Goal: Communication & Community: Ask a question

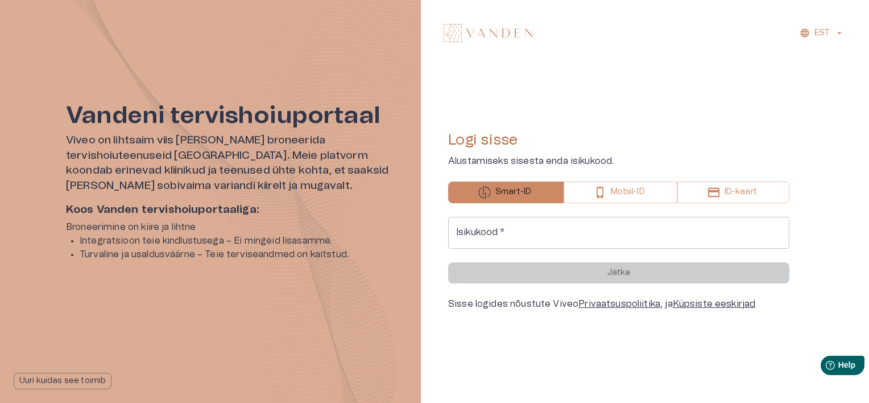
drag, startPoint x: 0, startPoint y: 0, endPoint x: 510, endPoint y: 230, distance: 559.6
click at [510, 230] on input "Isikukood   *" at bounding box center [618, 233] width 341 height 32
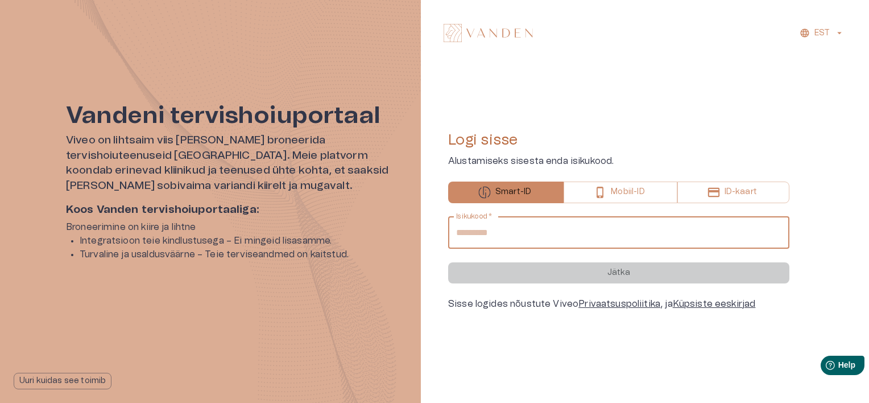
click at [510, 230] on input "Isikukood   *" at bounding box center [618, 233] width 341 height 32
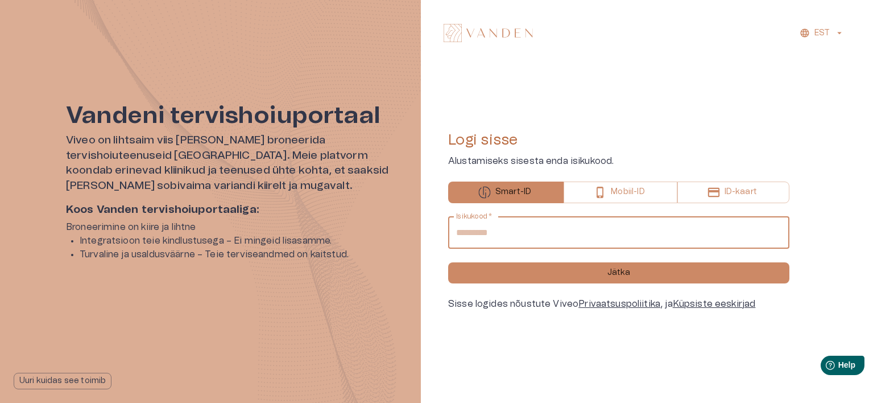
type input "**********"
click at [448, 262] on button "Jätka" at bounding box center [618, 272] width 341 height 21
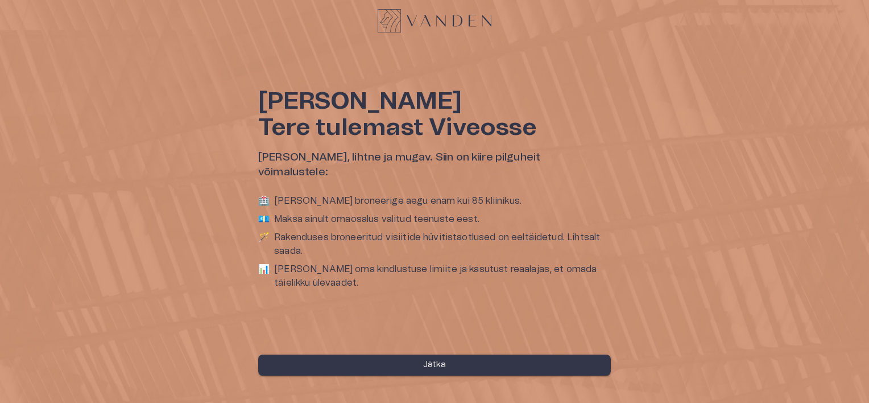
click at [556, 358] on button "Jätka" at bounding box center [434, 364] width 353 height 21
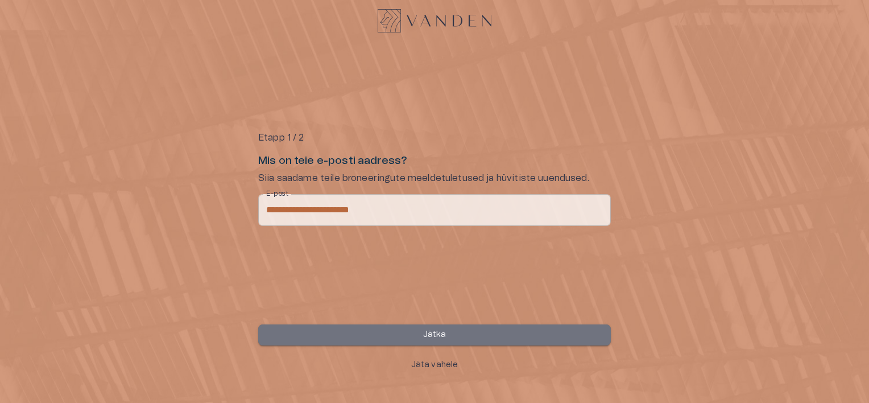
click at [500, 335] on button "Jätka" at bounding box center [434, 334] width 353 height 21
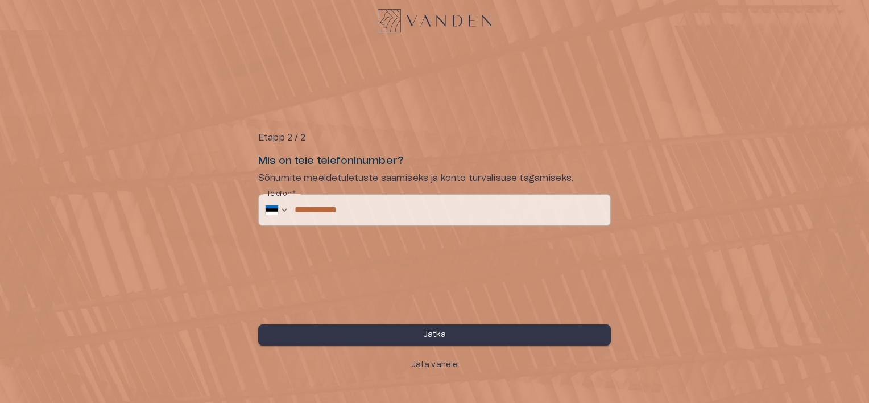
click at [505, 333] on button "Jätka" at bounding box center [434, 334] width 353 height 21
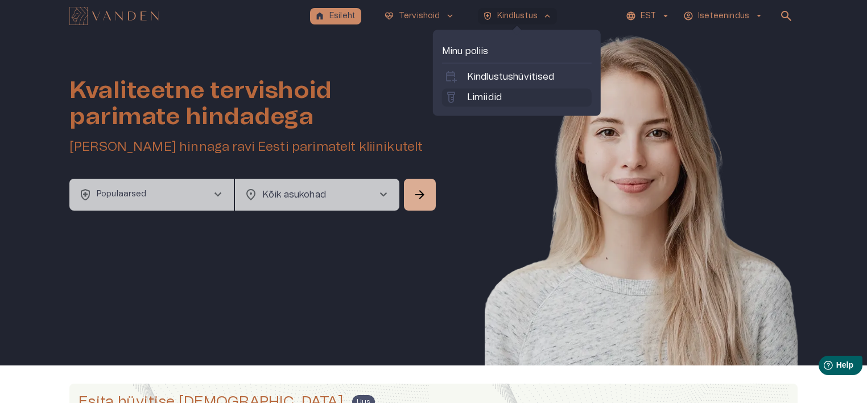
click at [496, 94] on p "Limiidid" at bounding box center [484, 97] width 35 height 14
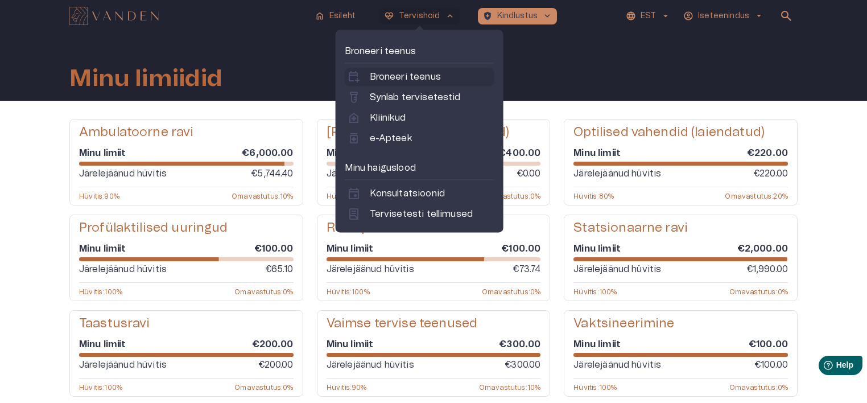
click at [400, 76] on p "Broneeri teenus" at bounding box center [405, 77] width 71 height 14
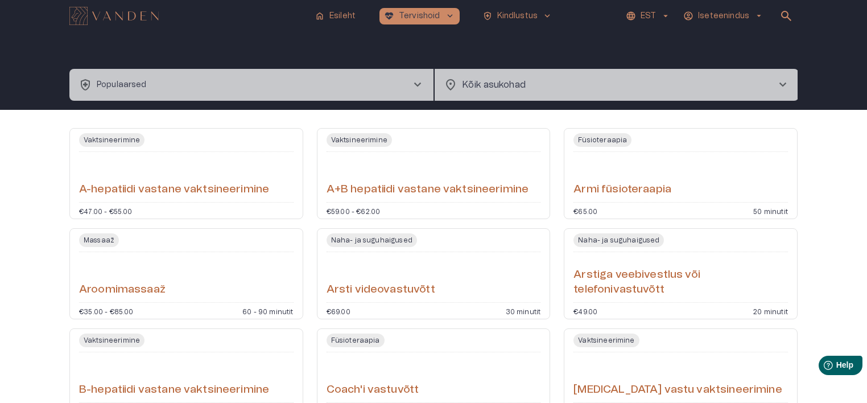
click at [500, 84] on body "home Esileht [MEDICAL_DATA]_heart Tervishoid keyboard_arrow_down health_and_saf…" at bounding box center [433, 201] width 867 height 403
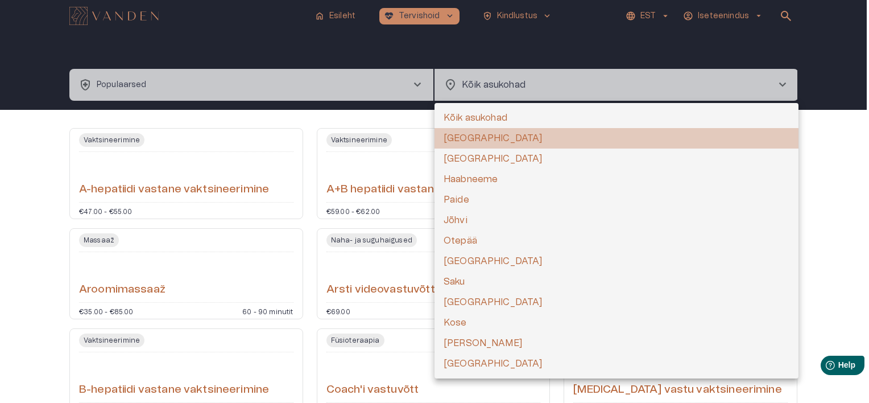
click at [466, 140] on li "[GEOGRAPHIC_DATA]" at bounding box center [616, 138] width 364 height 20
type input "**********"
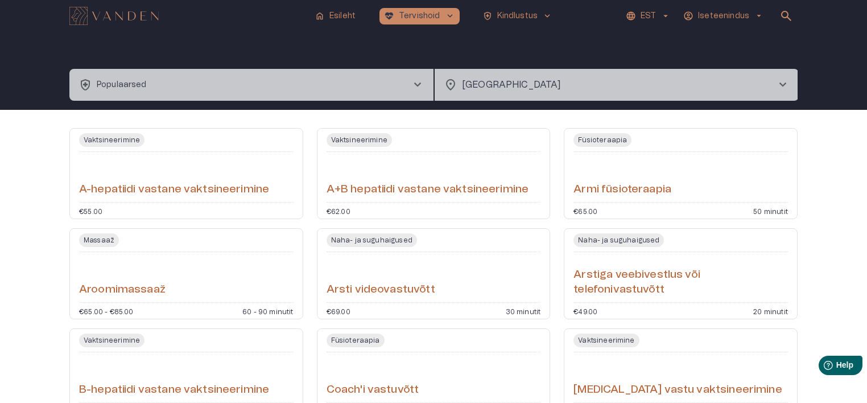
click at [414, 81] on span "chevron_right" at bounding box center [418, 85] width 14 height 14
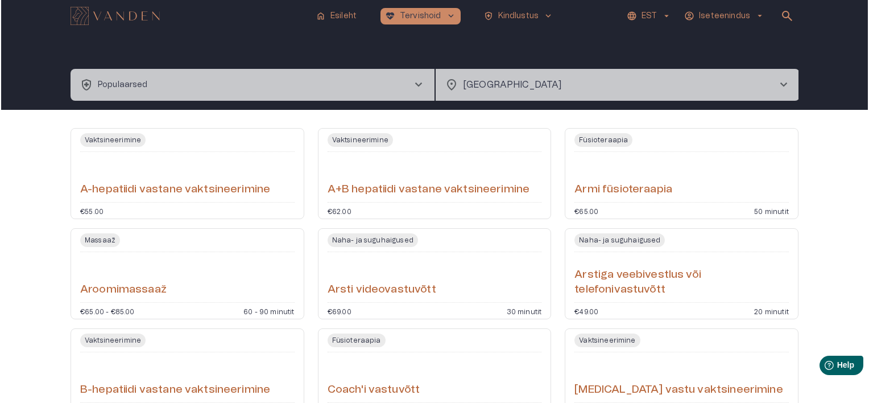
scroll to position [32, 0]
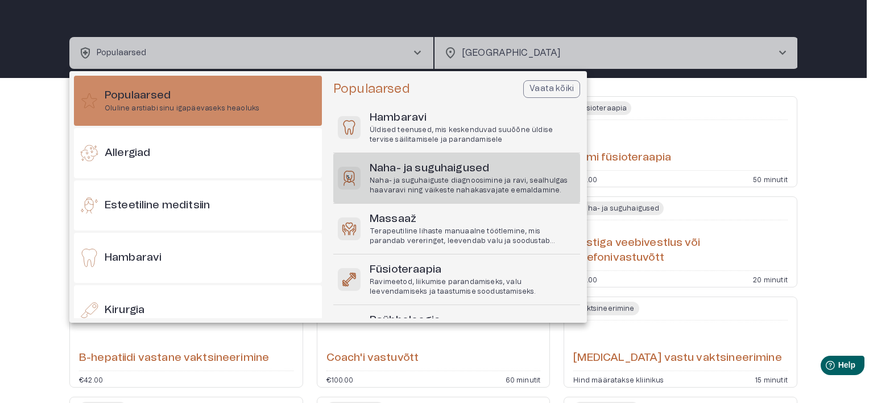
click at [383, 176] on p "Naha- ja suguhaiguste diagnoosimine ja ravi, sealhulgas haavaravi ning väikeste…" at bounding box center [473, 185] width 206 height 19
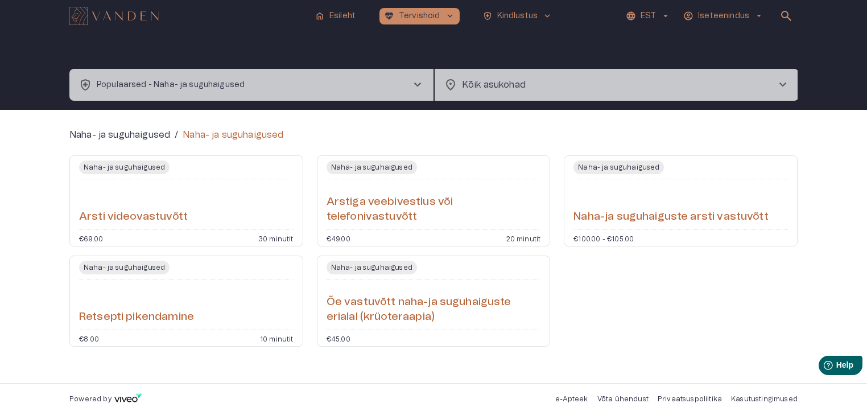
click at [620, 218] on h6 "Naha-ja suguhaiguste arsti vastuvõtt" at bounding box center [670, 216] width 194 height 15
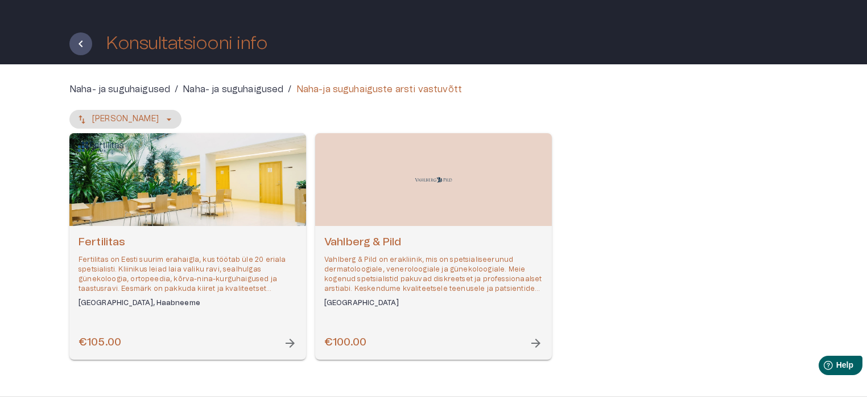
scroll to position [61, 0]
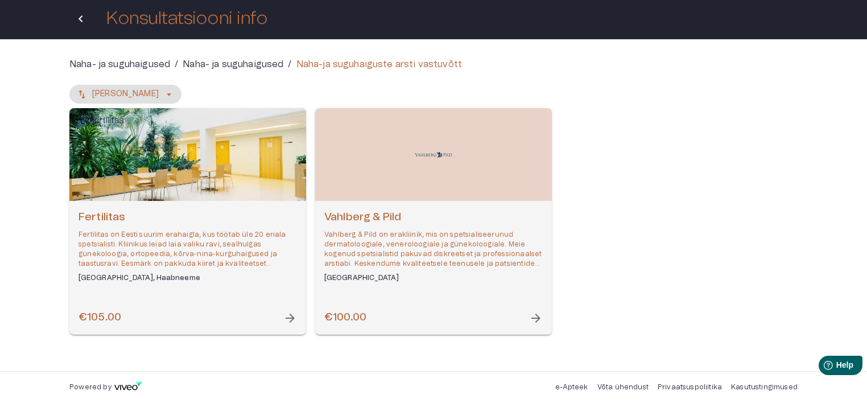
click at [85, 20] on icon "Tagasi" at bounding box center [81, 19] width 14 height 14
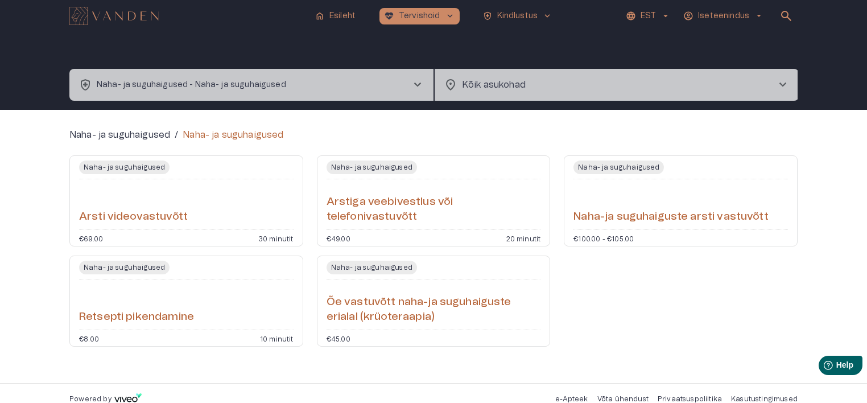
click at [388, 82] on button "health_and_safety Naha- ja suguhaigused - Naha- ja suguhaigused chevron_right" at bounding box center [251, 85] width 364 height 32
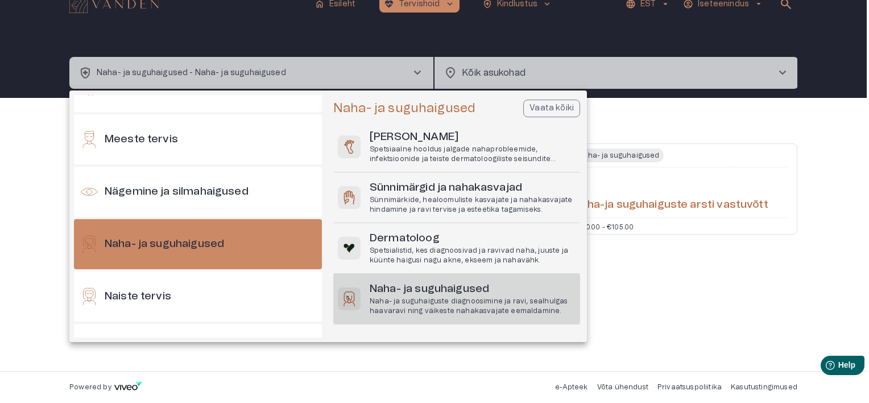
scroll to position [479, 0]
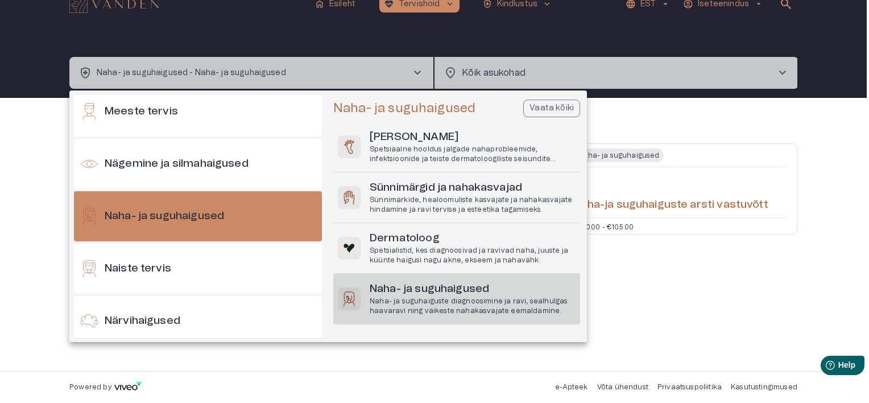
click at [396, 285] on h6 "Naha- ja suguhaigused" at bounding box center [473, 288] width 206 height 15
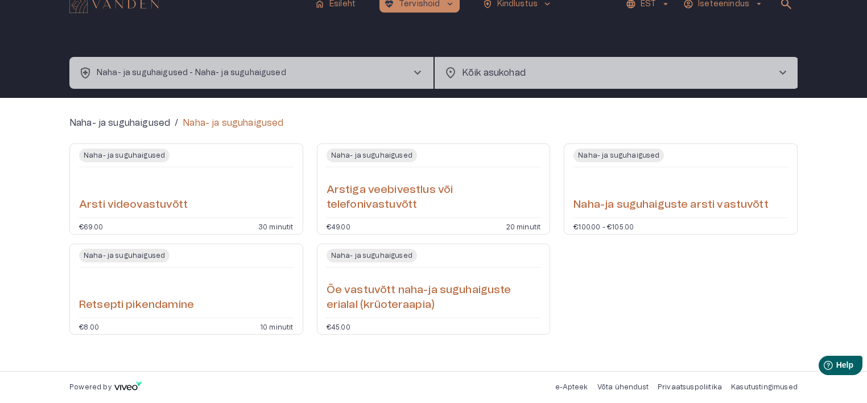
click at [278, 70] on p "Naha- ja suguhaigused - Naha- ja suguhaigused" at bounding box center [191, 73] width 189 height 12
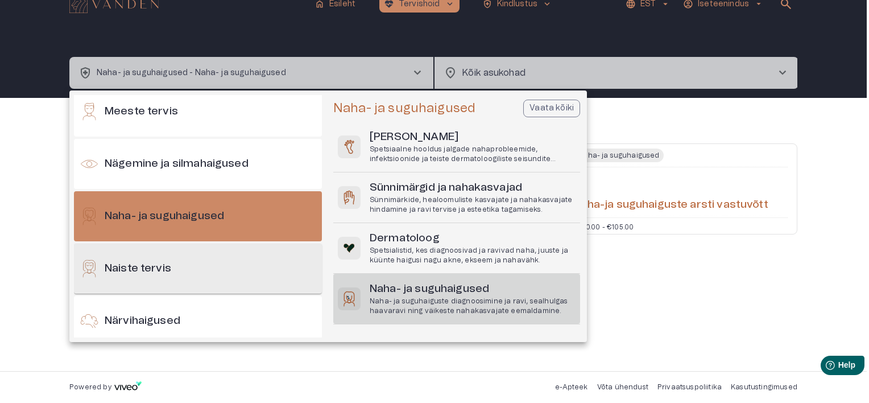
click at [190, 275] on div "Naiste tervis" at bounding box center [198, 268] width 248 height 50
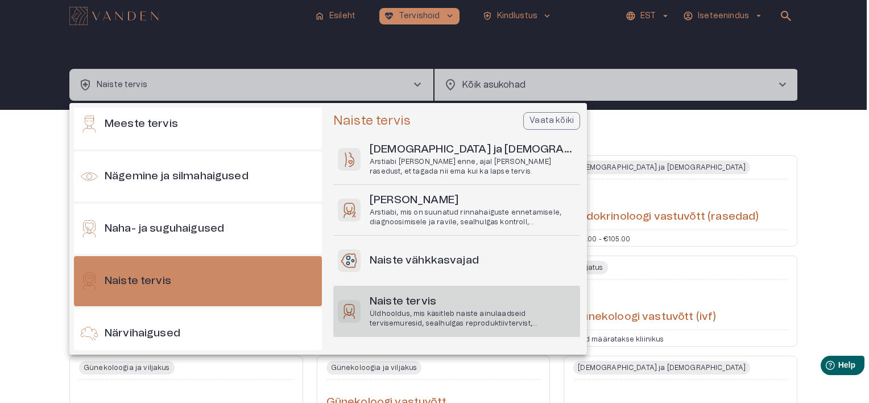
click at [473, 295] on h6 "Naiste tervis" at bounding box center [473, 301] width 206 height 15
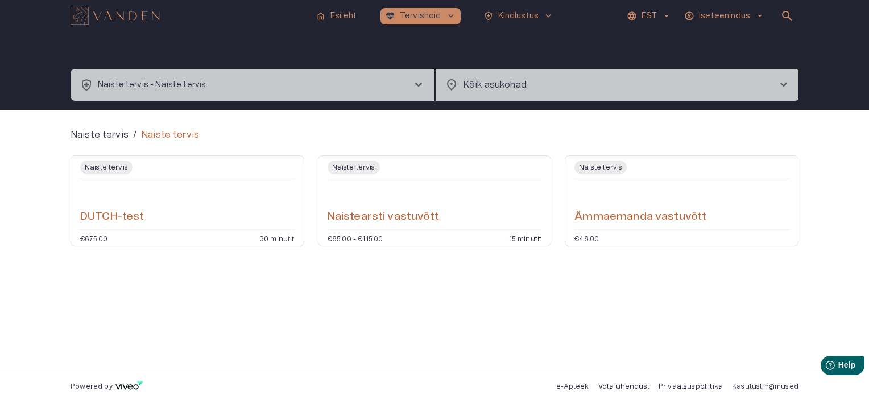
click at [432, 215] on h6 "Naistearsti vastuvõtt" at bounding box center [383, 216] width 111 height 15
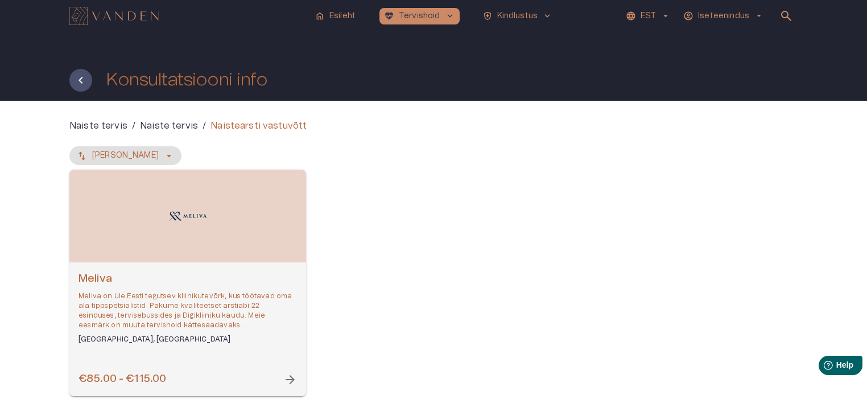
scroll to position [57, 0]
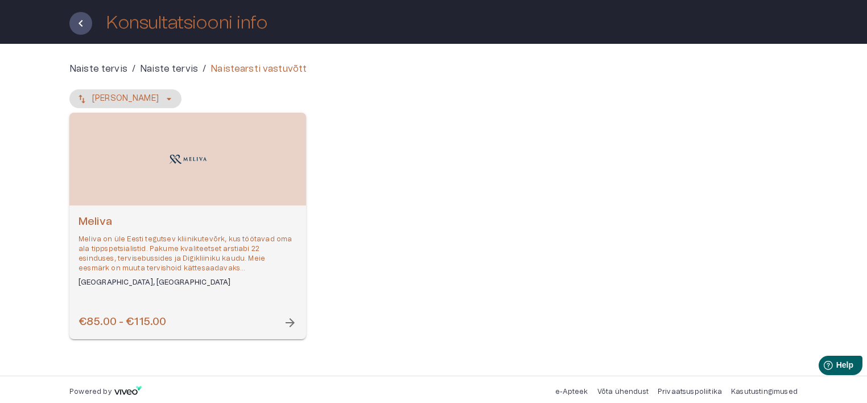
click at [271, 149] on div "Open selected supplier available booking dates" at bounding box center [187, 159] width 237 height 93
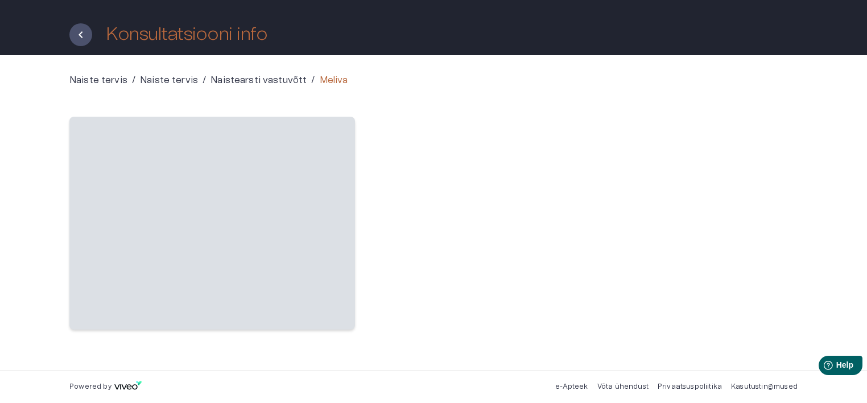
scroll to position [39, 0]
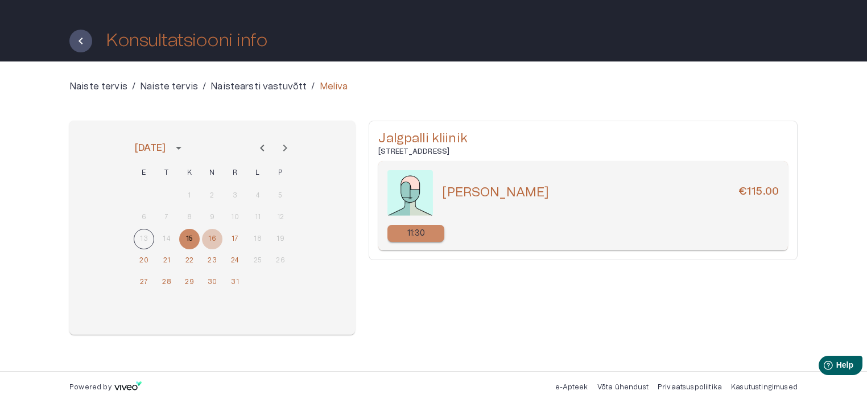
click at [209, 238] on button "16" at bounding box center [212, 239] width 20 height 20
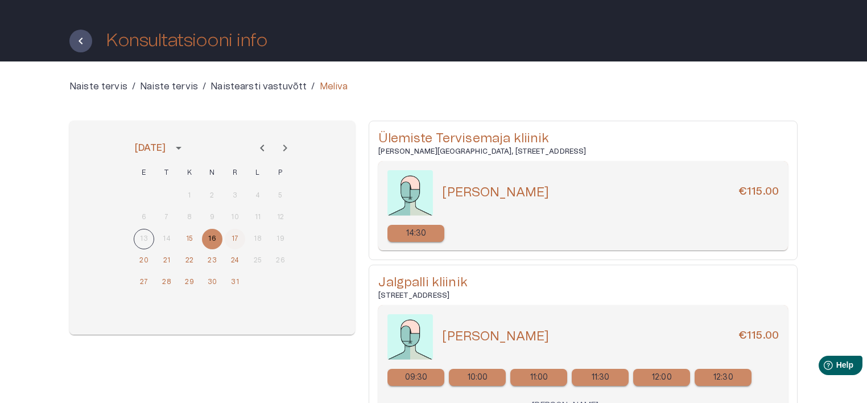
click at [231, 237] on button "17" at bounding box center [235, 239] width 20 height 20
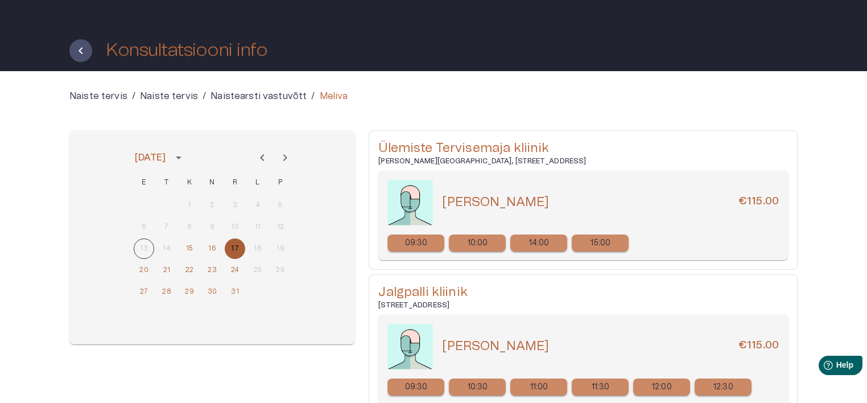
scroll to position [57, 0]
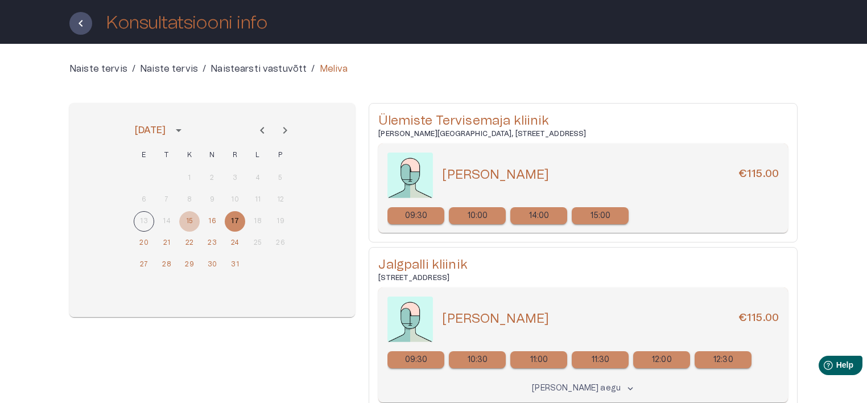
click at [194, 222] on button "15" at bounding box center [189, 221] width 20 height 20
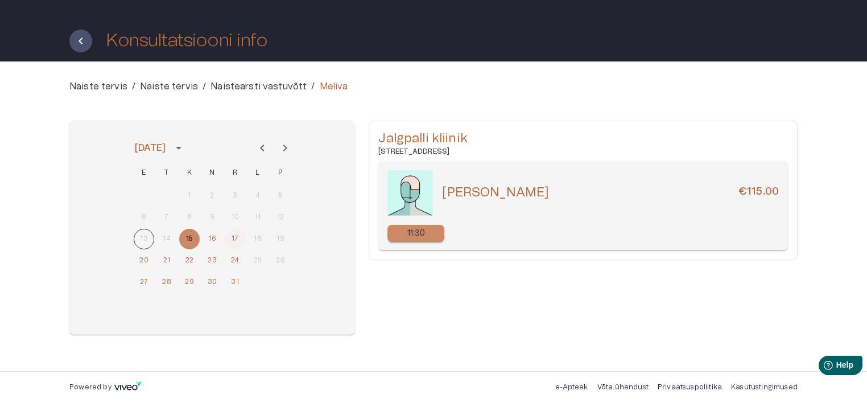
click at [238, 233] on button "17" at bounding box center [235, 239] width 20 height 20
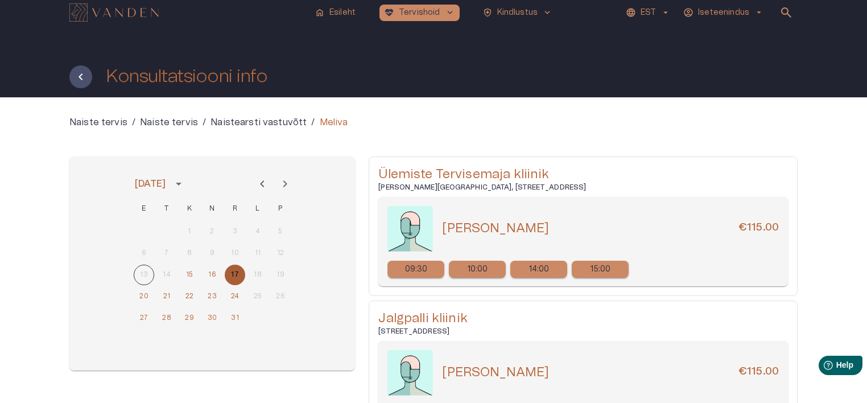
scroll to position [0, 0]
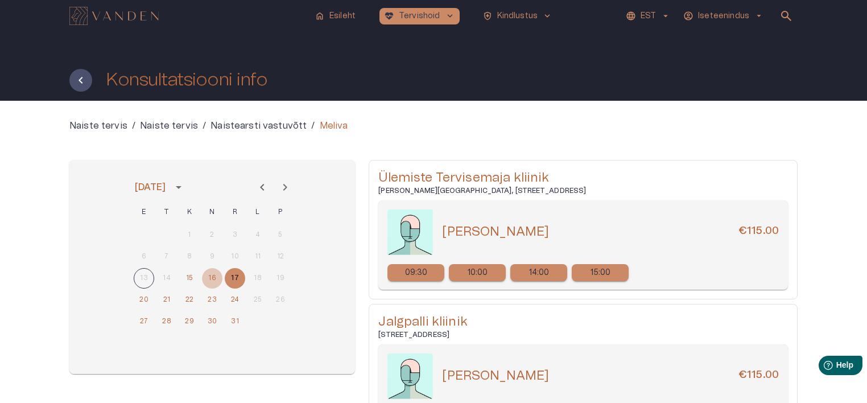
click at [209, 280] on button "16" at bounding box center [212, 278] width 20 height 20
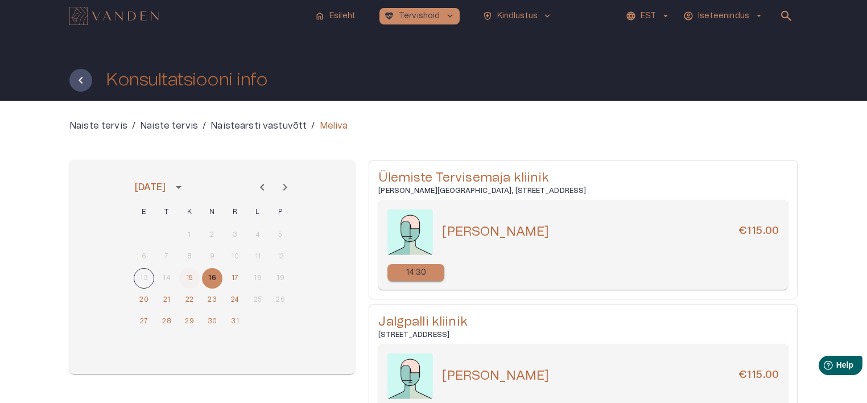
click at [191, 276] on button "15" at bounding box center [189, 278] width 20 height 20
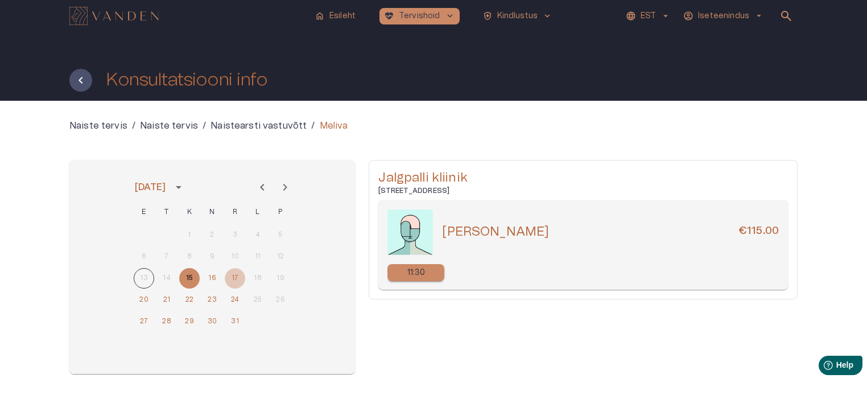
click at [230, 277] on button "17" at bounding box center [235, 278] width 20 height 20
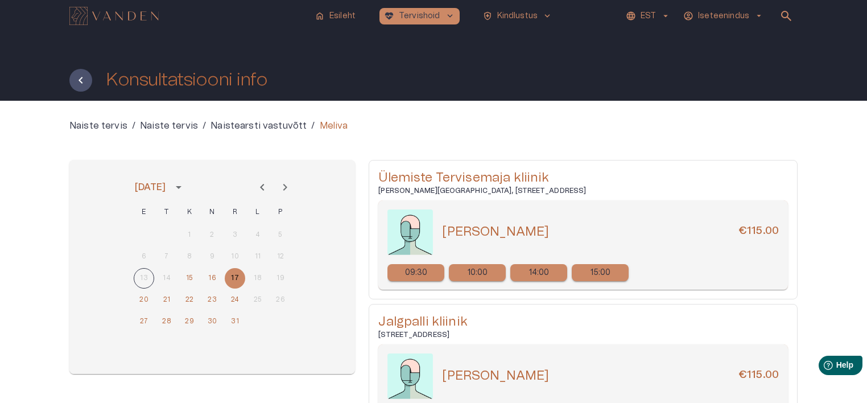
click at [598, 275] on p "15:00" at bounding box center [600, 273] width 20 height 12
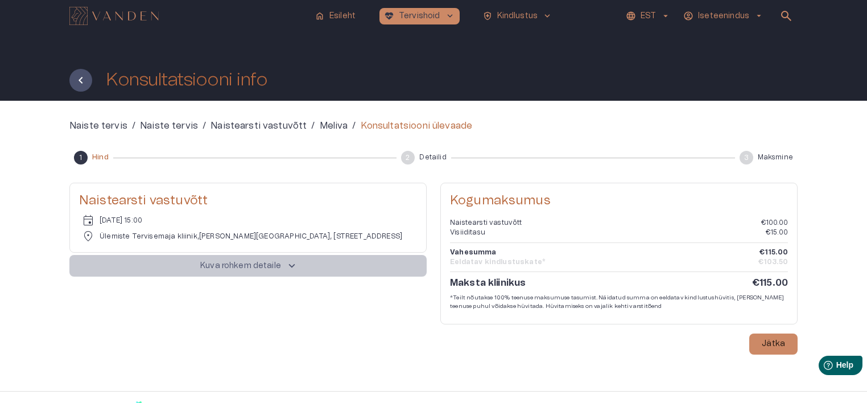
click at [287, 266] on span "keyboard_arrow_up" at bounding box center [291, 265] width 13 height 13
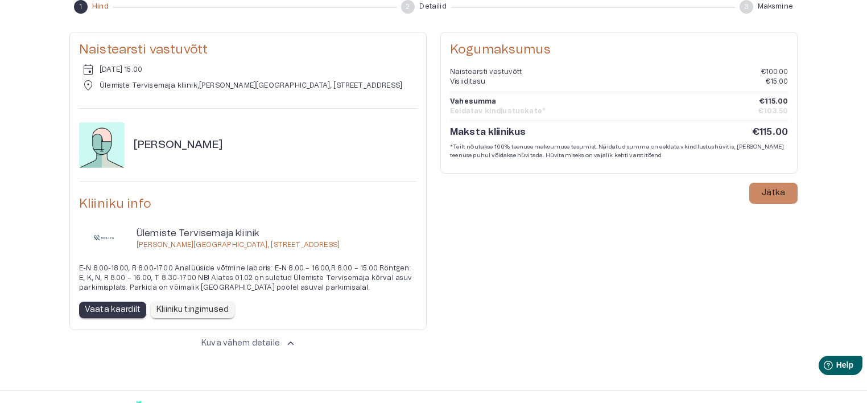
scroll to position [170, 0]
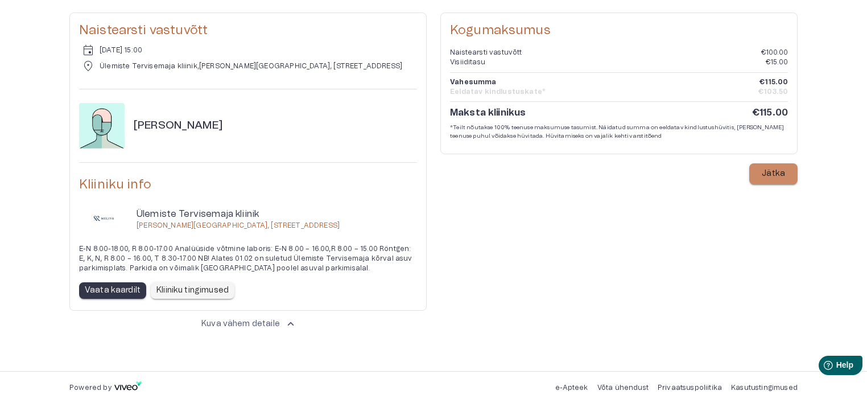
click at [766, 176] on p "Jätka" at bounding box center [772, 174] width 23 height 12
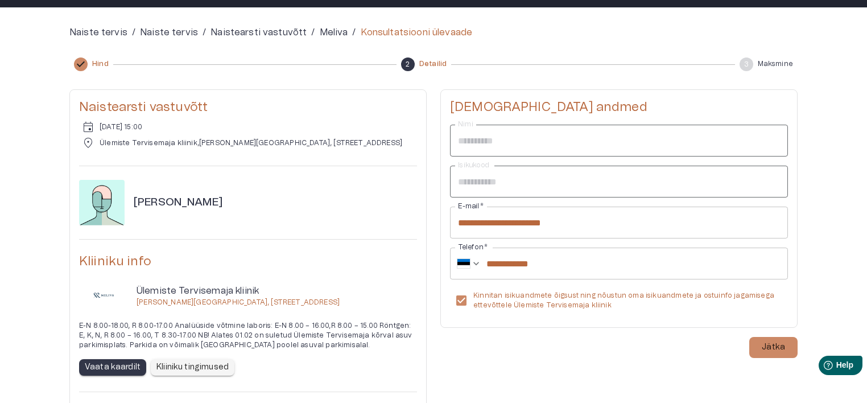
scroll to position [113, 0]
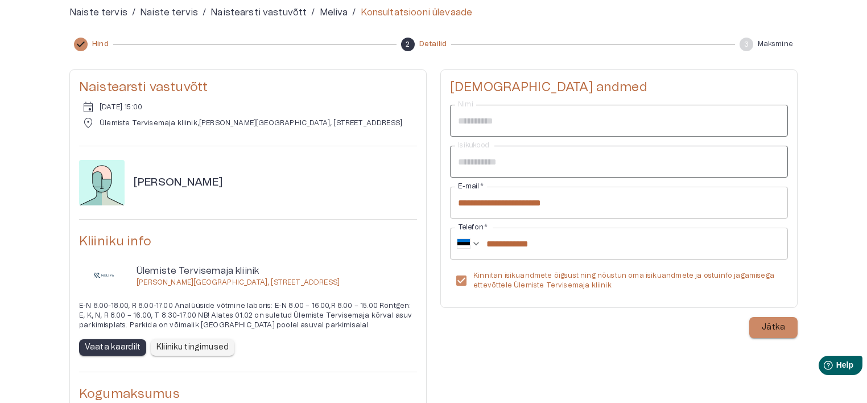
click at [777, 330] on p "Jätka" at bounding box center [772, 327] width 23 height 12
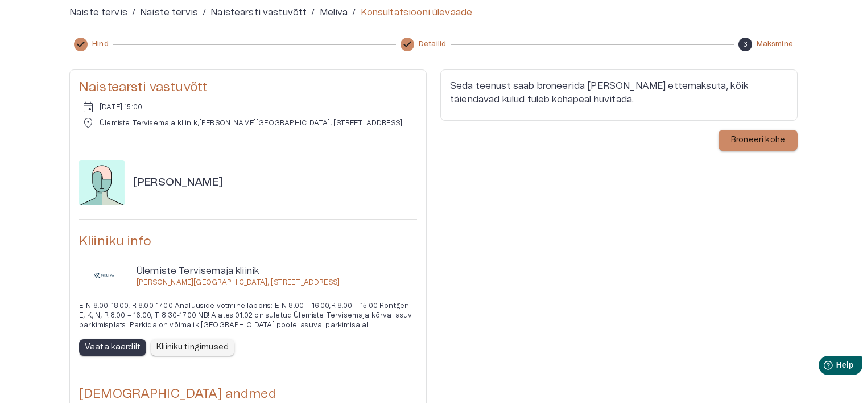
click at [740, 135] on p "Broneeri kohe" at bounding box center [758, 140] width 54 height 12
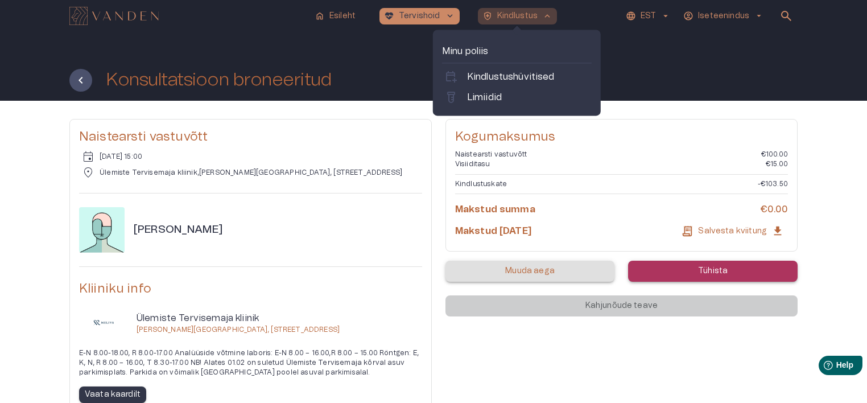
click at [530, 20] on p "Kindlustus" at bounding box center [517, 16] width 41 height 12
click at [471, 52] on p "Minu poliis" at bounding box center [517, 51] width 150 height 14
click at [478, 72] on p "Kindlustushüvitised" at bounding box center [511, 77] width 88 height 14
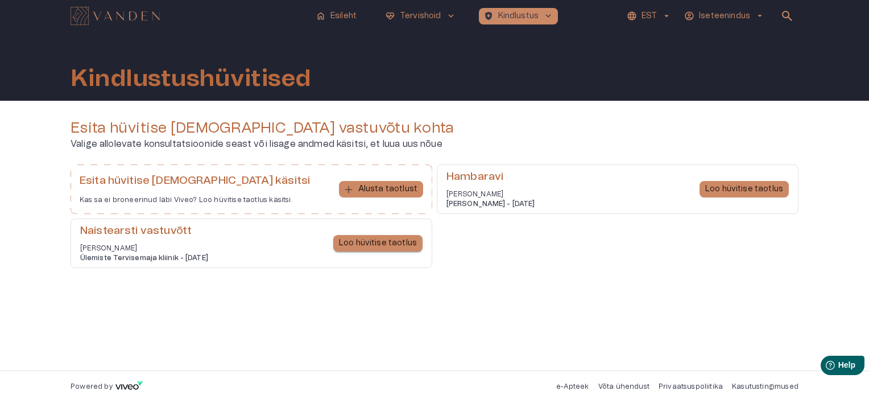
click at [415, 241] on p "Loo hüvitise taotlus" at bounding box center [378, 243] width 78 height 12
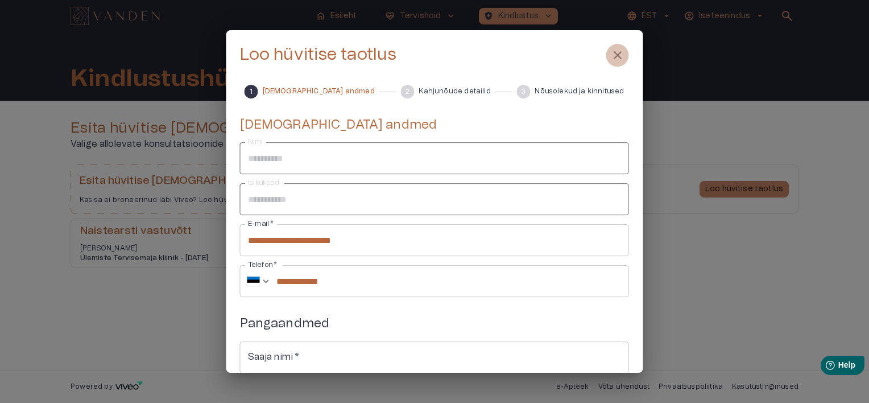
click at [620, 57] on span "close" at bounding box center [618, 55] width 14 height 14
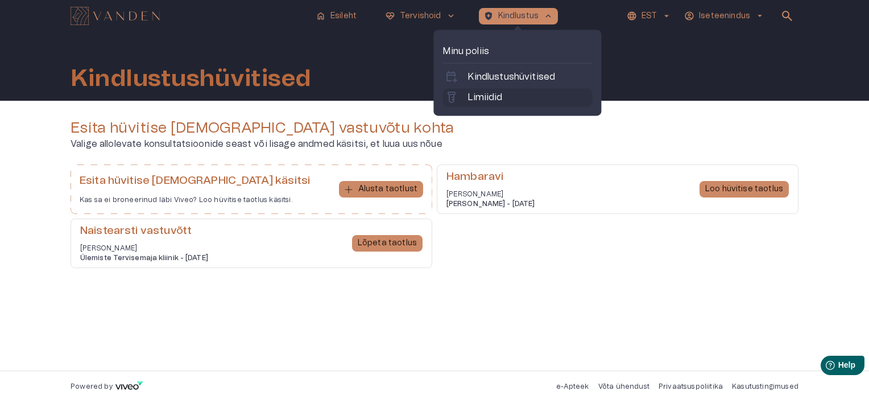
click at [509, 91] on link "labs Limiidid" at bounding box center [517, 97] width 145 height 14
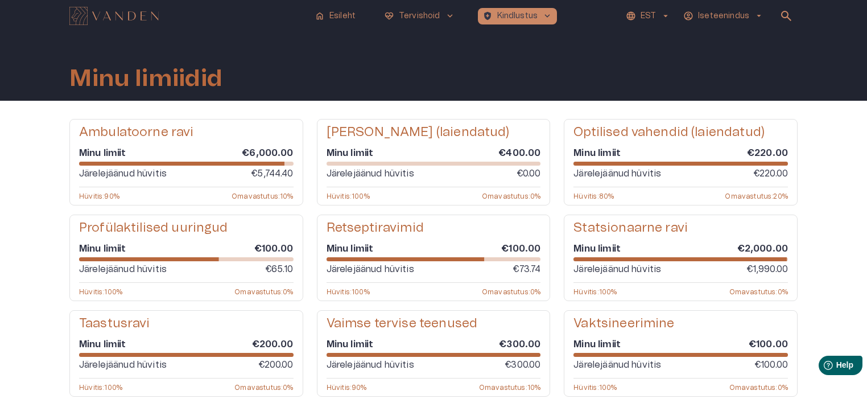
click at [434, 130] on h5 "[PERSON_NAME] (laiendatud)" at bounding box center [417, 132] width 183 height 16
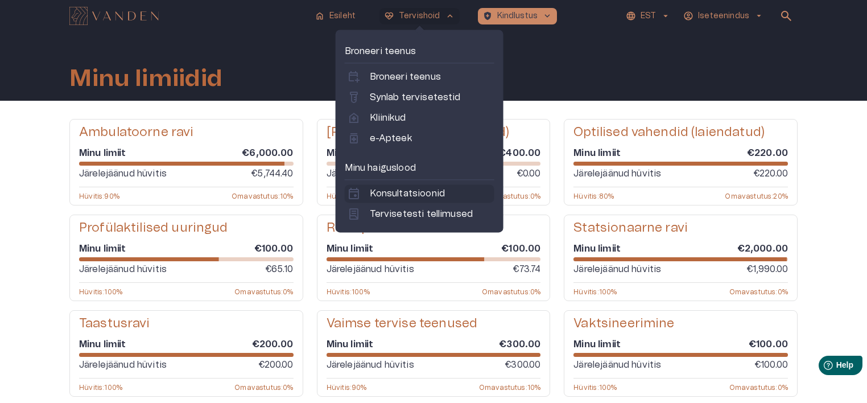
click at [450, 194] on link "event Konsultatsioonid" at bounding box center [419, 193] width 145 height 14
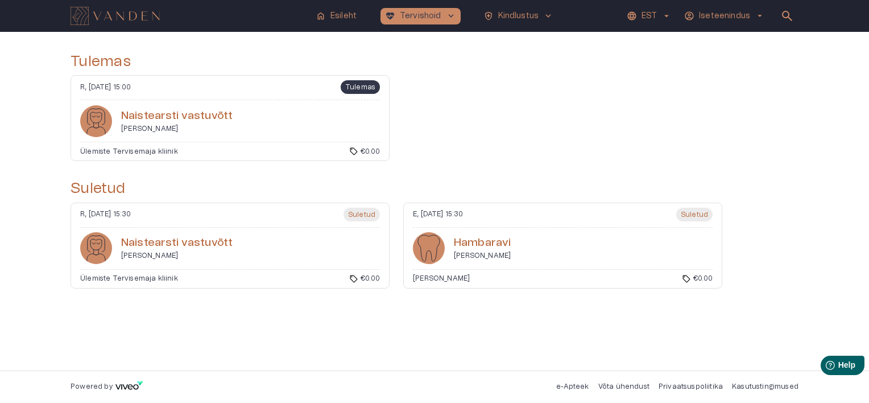
click at [166, 241] on h6 "Naistearsti vastuvõtt" at bounding box center [176, 242] width 111 height 15
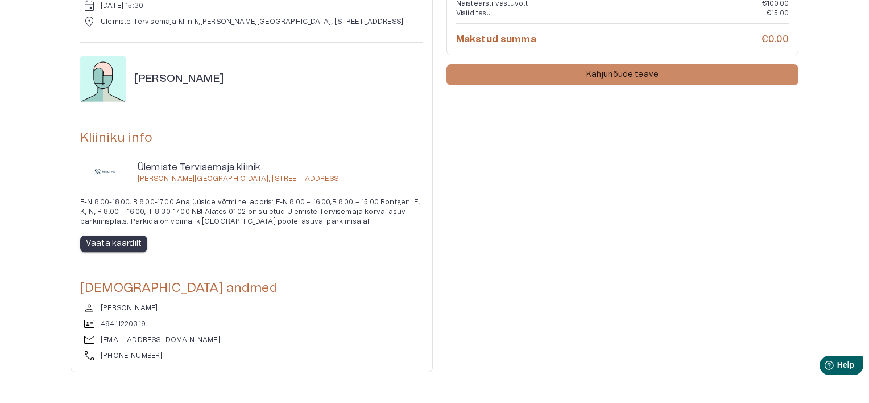
scroll to position [74, 0]
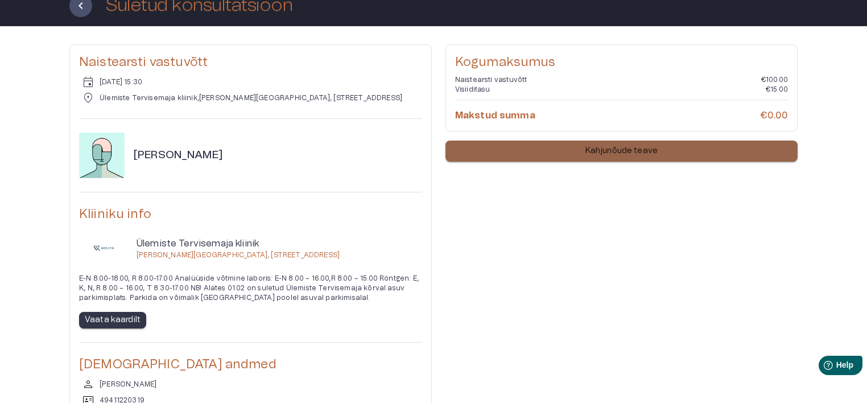
click at [604, 150] on p "Kahjunõude teave" at bounding box center [621, 151] width 72 height 12
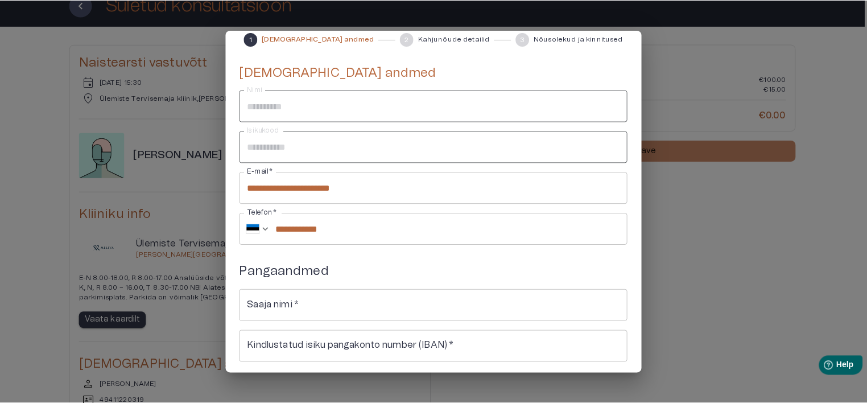
scroll to position [0, 0]
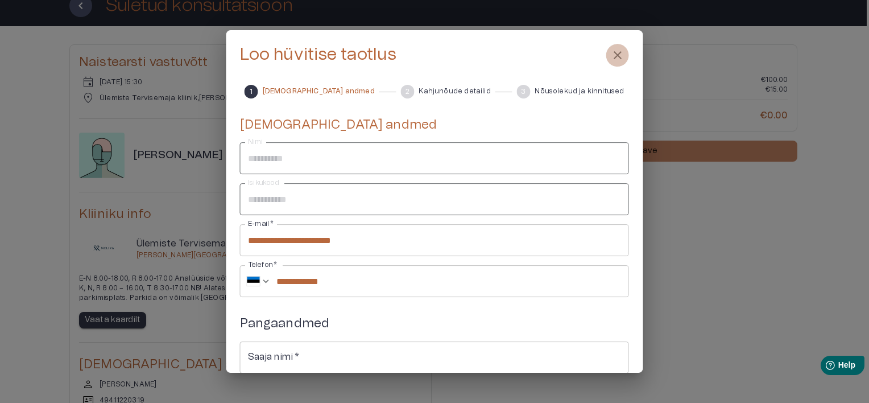
click at [618, 55] on span "close" at bounding box center [618, 55] width 14 height 14
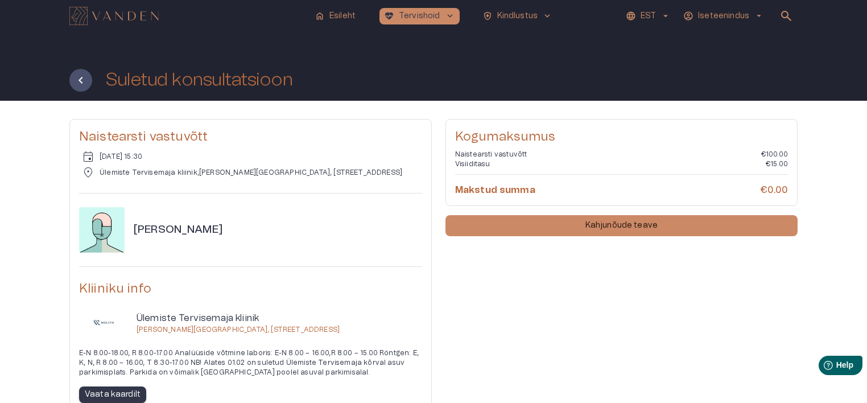
click at [64, 82] on div "Suletud konsultatsioon" at bounding box center [433, 66] width 867 height 69
click at [71, 81] on button "Tagasi" at bounding box center [80, 80] width 23 height 23
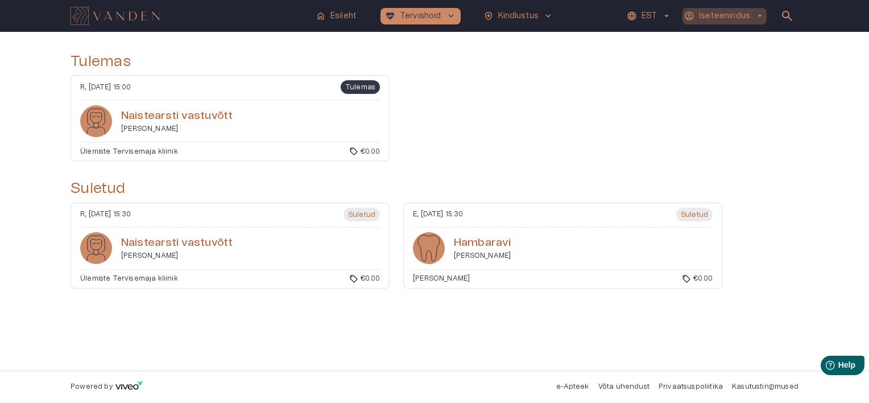
click at [759, 12] on span "arrow_drop_down" at bounding box center [760, 16] width 10 height 10
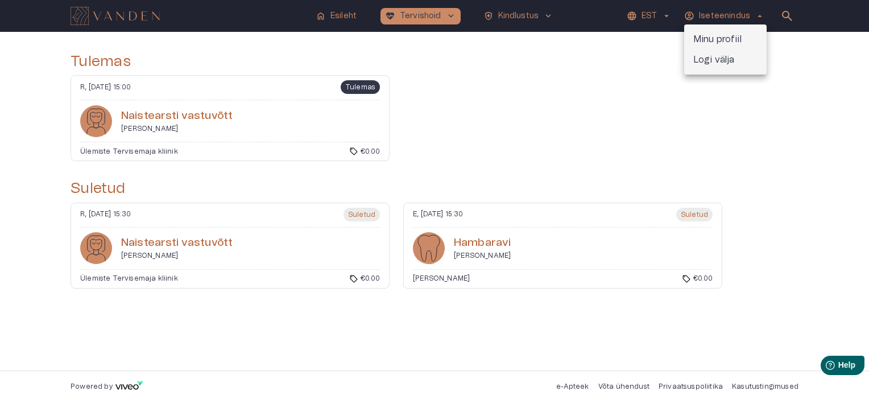
click at [727, 36] on p "Minu profiil" at bounding box center [717, 39] width 48 height 14
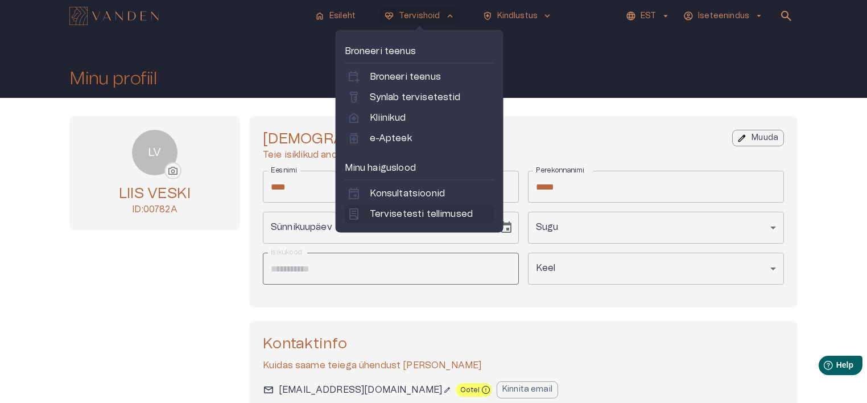
click at [428, 213] on p "Tervisetesti tellimused" at bounding box center [421, 214] width 103 height 14
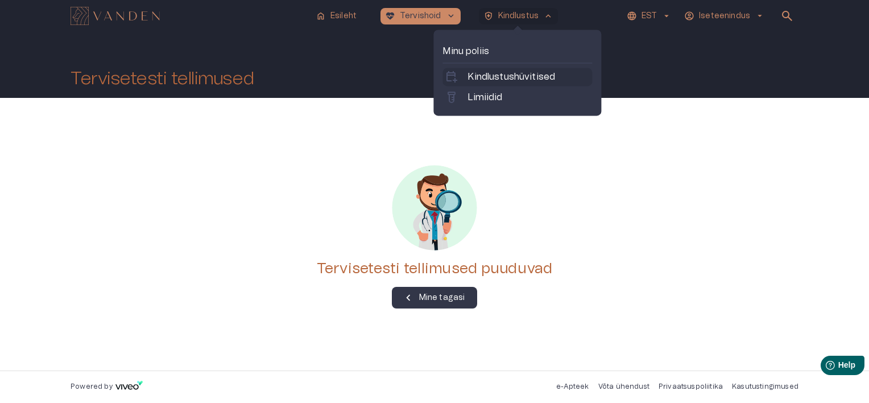
click at [497, 81] on p "Kindlustushüvitised" at bounding box center [511, 77] width 88 height 14
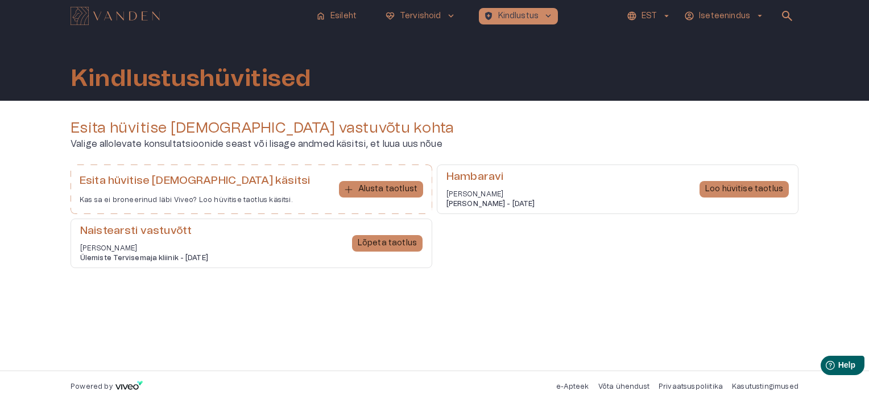
click at [719, 19] on p "Iseteenindus" at bounding box center [724, 16] width 51 height 12
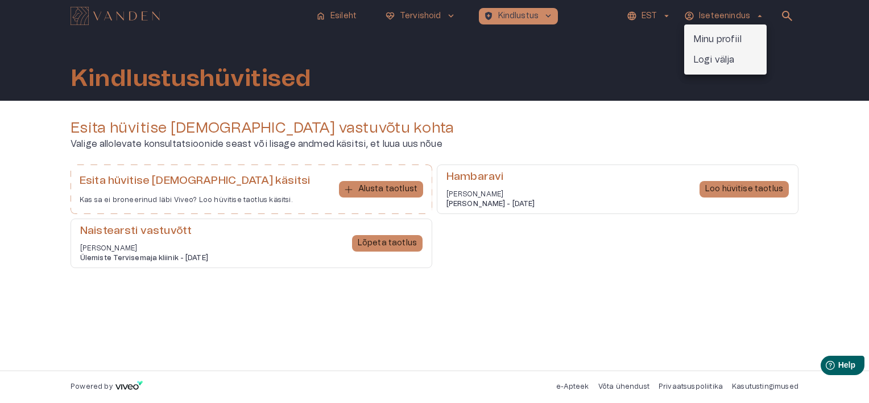
click at [707, 36] on p "Minu profiil" at bounding box center [717, 39] width 48 height 14
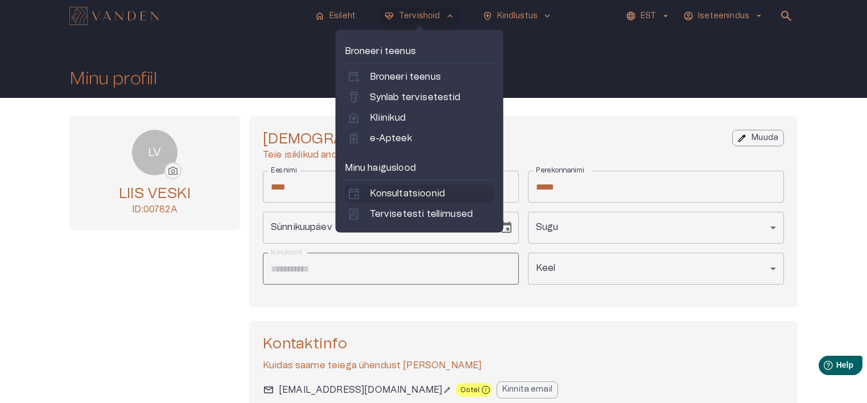
click at [407, 193] on p "Konsultatsioonid" at bounding box center [407, 193] width 75 height 14
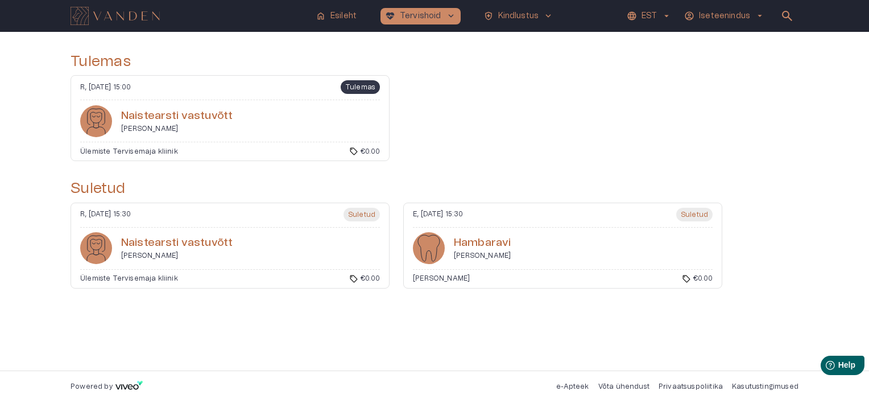
click at [167, 243] on h6 "Naistearsti vastuvõtt" at bounding box center [176, 242] width 111 height 15
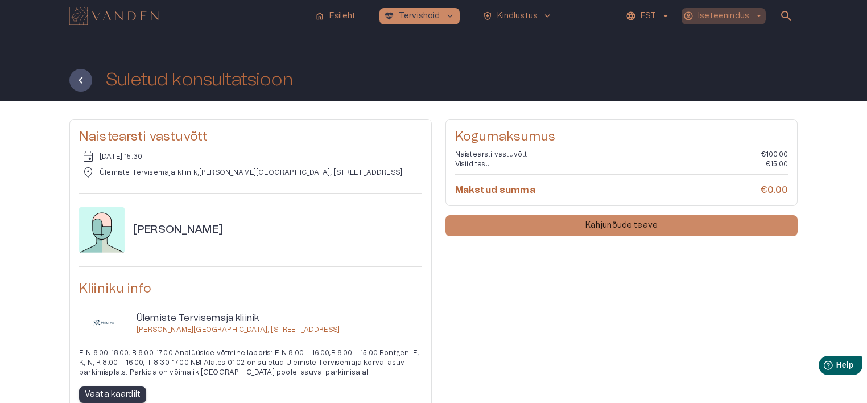
click at [714, 11] on p "Iseteenindus" at bounding box center [723, 16] width 51 height 12
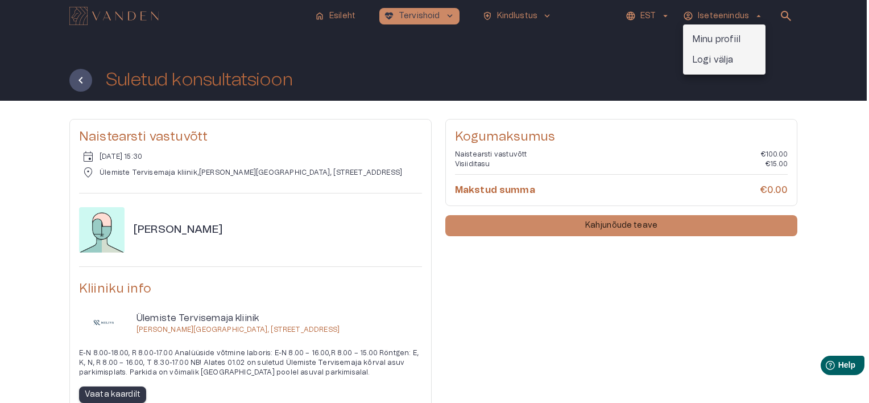
click at [548, 15] on div at bounding box center [434, 201] width 869 height 403
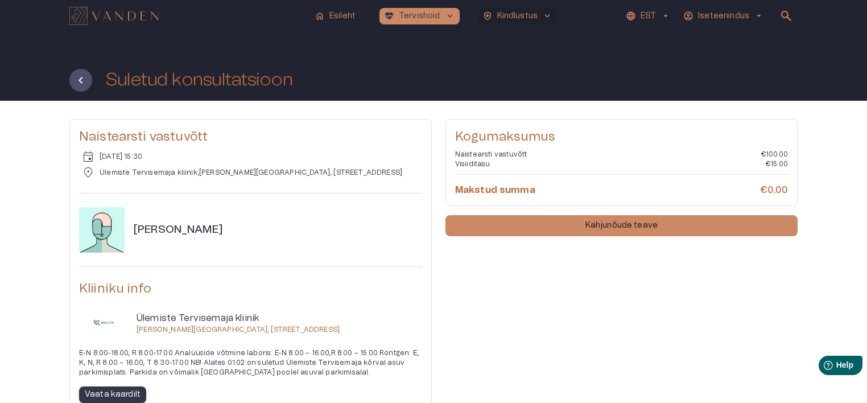
click at [548, 15] on span "keyboard_arrow_down" at bounding box center [547, 16] width 10 height 10
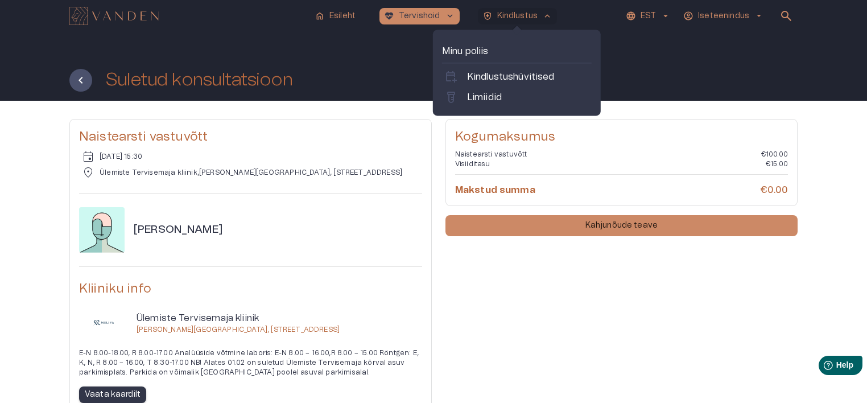
click at [470, 49] on p "Minu poliis" at bounding box center [517, 51] width 150 height 14
click at [489, 96] on p "Limiidid" at bounding box center [484, 97] width 35 height 14
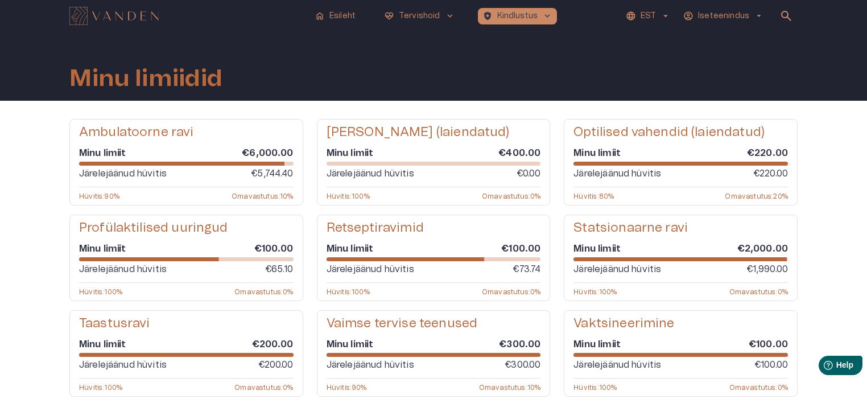
drag, startPoint x: 161, startPoint y: 131, endPoint x: 295, endPoint y: 135, distance: 133.7
click at [161, 131] on h5 "Ambulatoorne ravi" at bounding box center [136, 132] width 115 height 16
click at [338, 132] on h5 "[PERSON_NAME] (laiendatud)" at bounding box center [417, 132] width 183 height 16
click at [341, 152] on h6 "Minu limiit" at bounding box center [349, 153] width 47 height 13
click at [513, 155] on h6 "€400.00" at bounding box center [519, 153] width 42 height 13
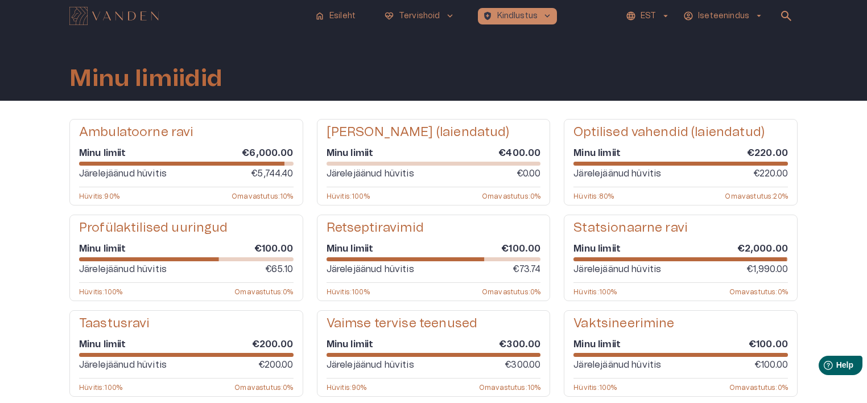
click at [527, 206] on div "Ambulatoorne ravi Minu limiit €6,000.00 Järelejäänud hüvitis €5,744.40 Hüvitis …" at bounding box center [433, 257] width 728 height 277
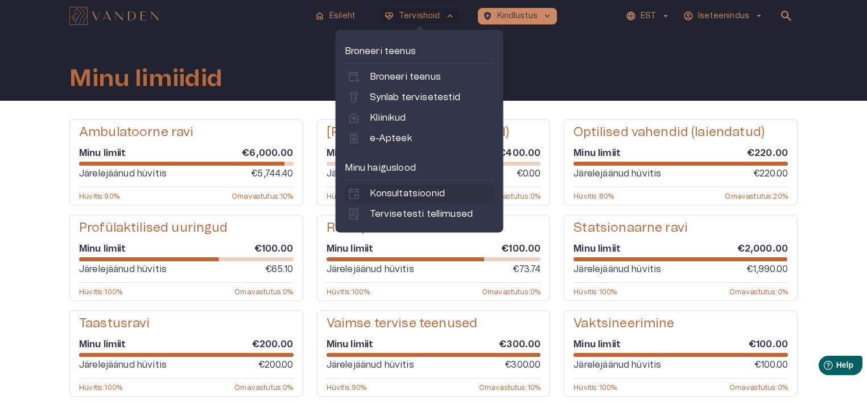
click at [405, 196] on p "Konsultatsioonid" at bounding box center [407, 193] width 75 height 14
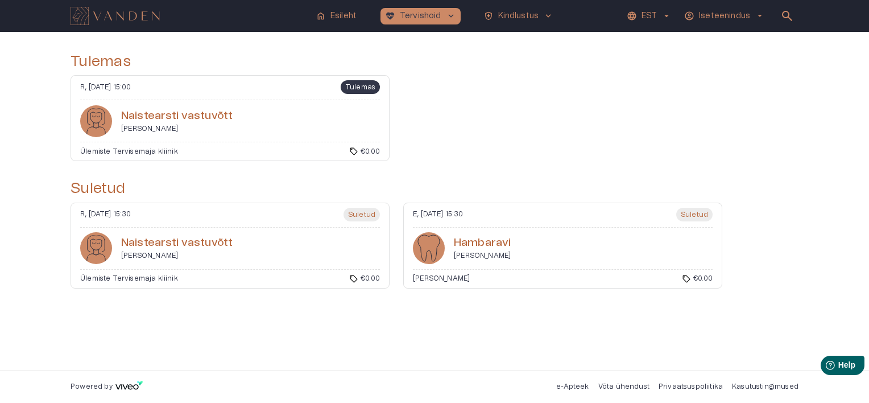
click at [317, 225] on div "R, [DATE] 15:30 Suletud" at bounding box center [230, 218] width 300 height 20
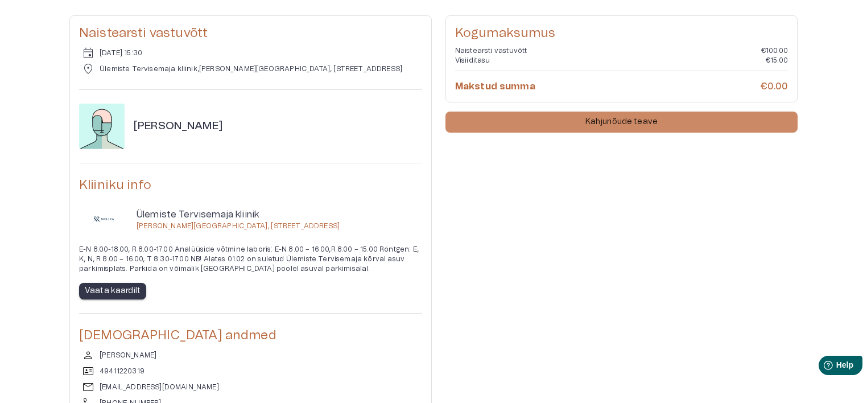
scroll to position [74, 0]
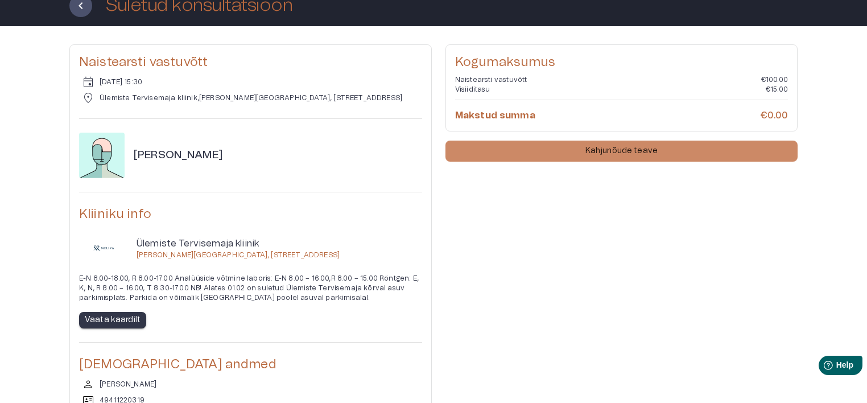
click at [403, 192] on div "Kliiniku info Ülemiste Tervisemaja kliinik [PERSON_NAME][GEOGRAPHIC_DATA][STREE…" at bounding box center [250, 253] width 343 height 150
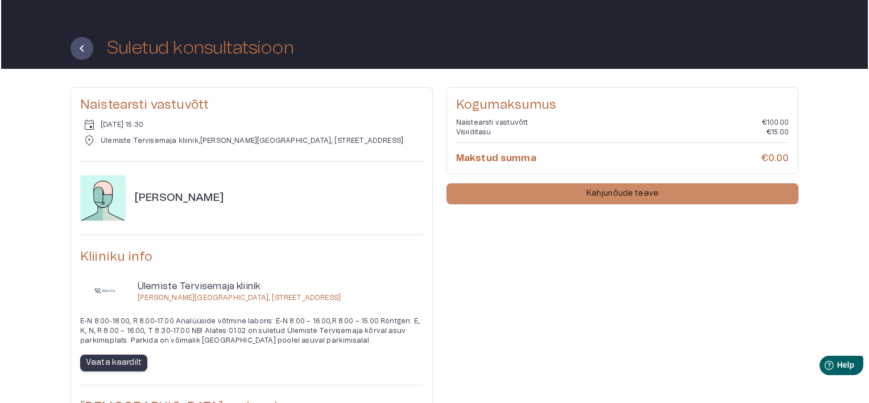
scroll to position [0, 0]
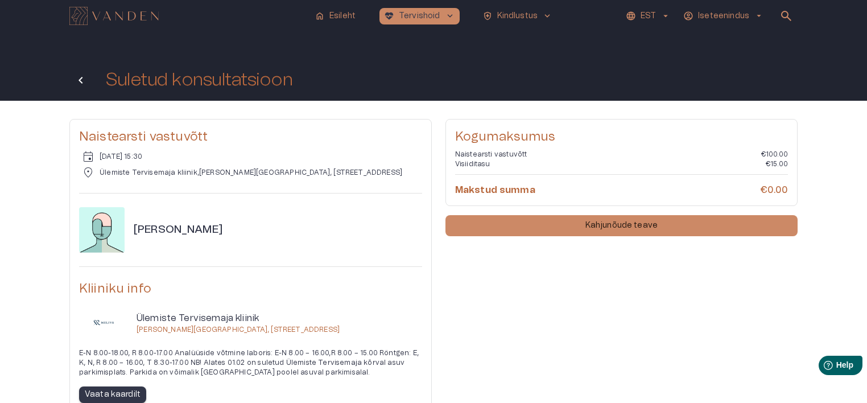
click at [84, 82] on icon "Tagasi" at bounding box center [81, 80] width 14 height 14
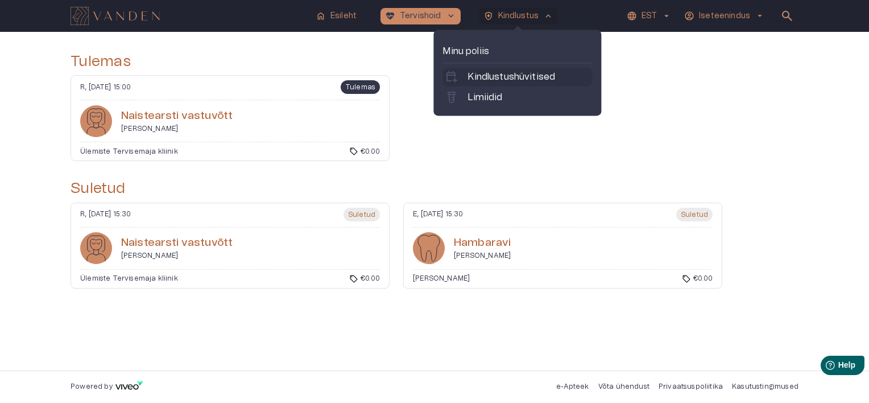
click at [508, 78] on p "Kindlustushüvitised" at bounding box center [511, 77] width 88 height 14
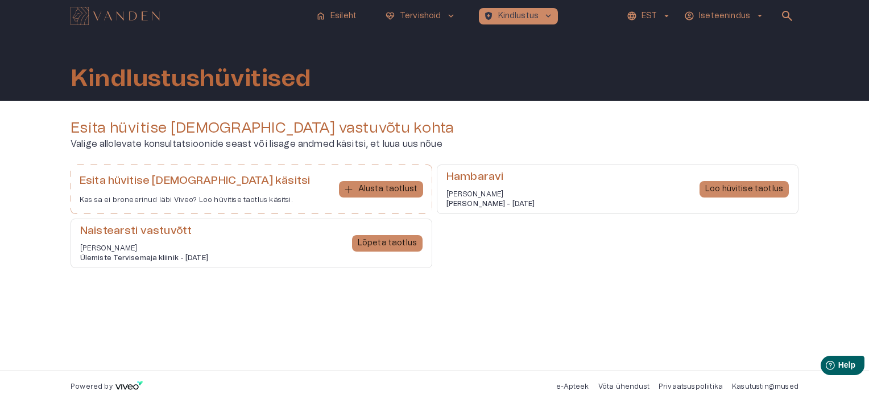
click at [267, 233] on div "Naistearsti vastuvõtt [PERSON_NAME] Ülemiste Tervisemaja kliinik - [DATE] Lõpet…" at bounding box center [252, 242] width 362 height 49
click at [372, 253] on div "Lõpeta taotlus" at bounding box center [387, 242] width 71 height 39
click at [375, 248] on p "Lõpeta taotlus" at bounding box center [387, 243] width 59 height 12
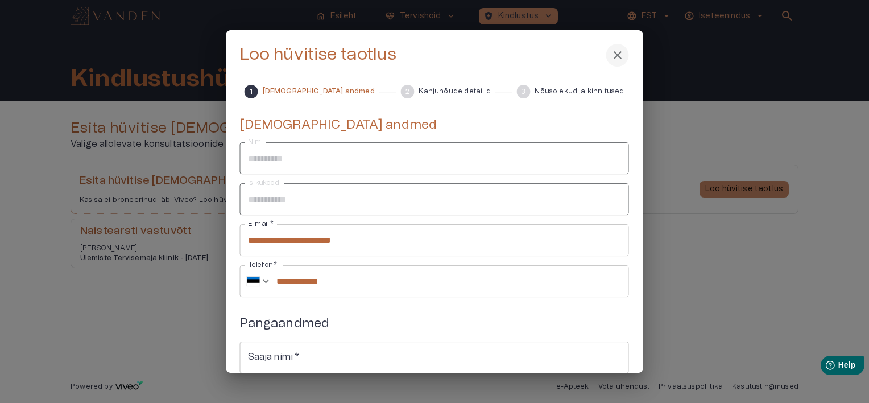
click at [619, 56] on span "close" at bounding box center [618, 55] width 14 height 14
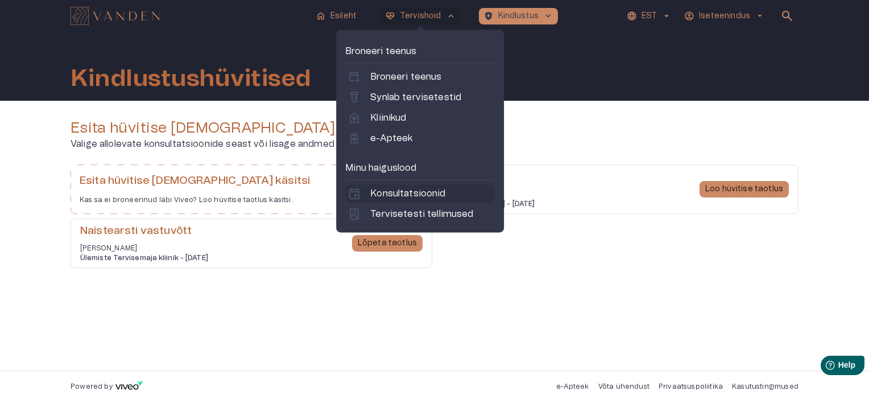
click at [413, 191] on p "Konsultatsioonid" at bounding box center [407, 193] width 75 height 14
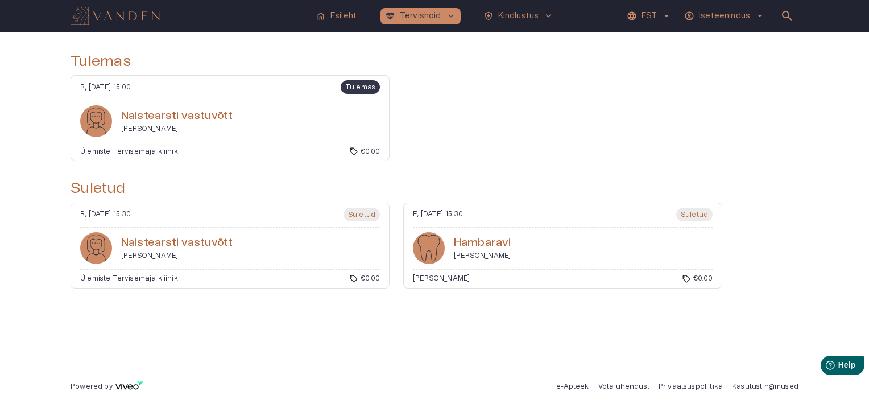
click at [234, 256] on div "Naistearsti vastuvõtt [PERSON_NAME]" at bounding box center [230, 248] width 300 height 32
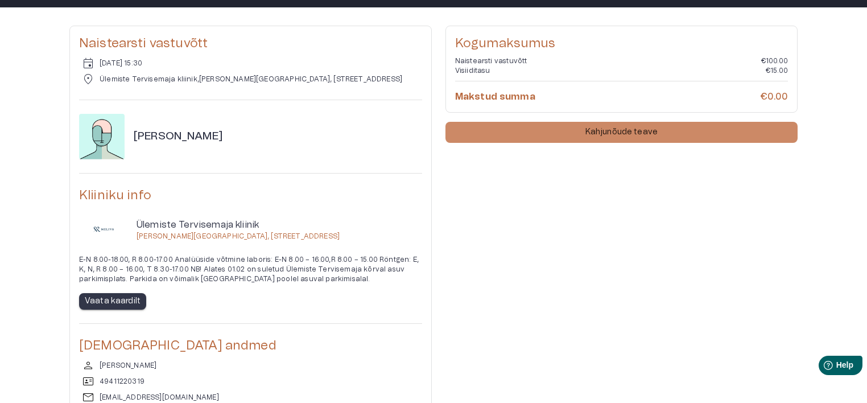
scroll to position [18, 0]
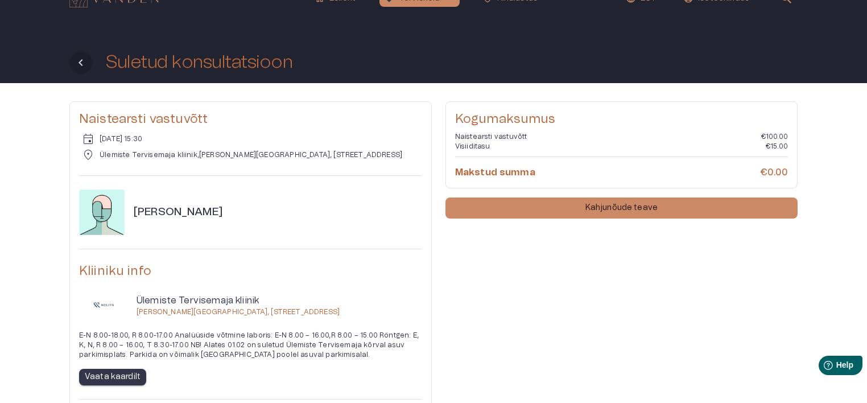
click at [88, 61] on button "Tagasi" at bounding box center [80, 62] width 23 height 23
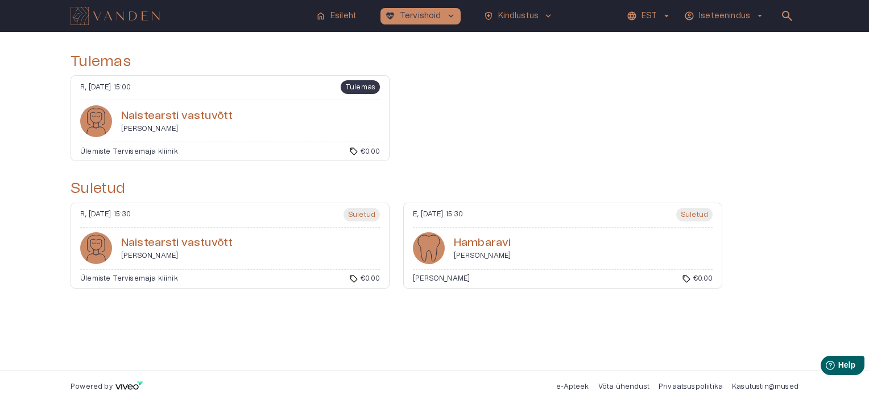
click at [312, 217] on div "R, [DATE] 15:30 Suletud" at bounding box center [230, 218] width 300 height 20
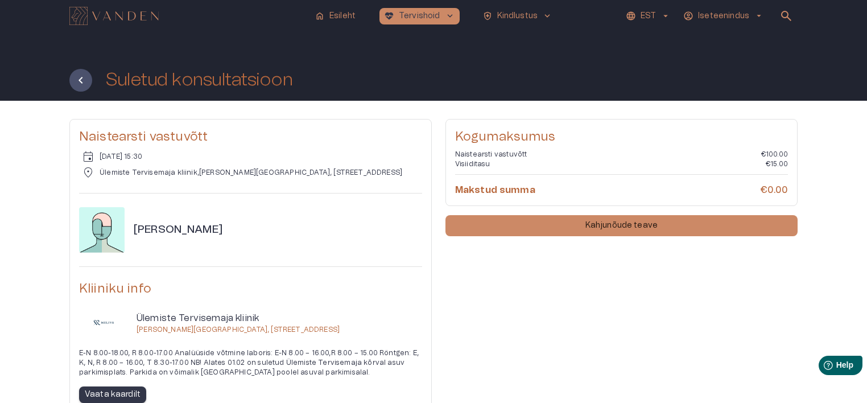
click at [732, 15] on p "Iseteenindus" at bounding box center [723, 16] width 51 height 12
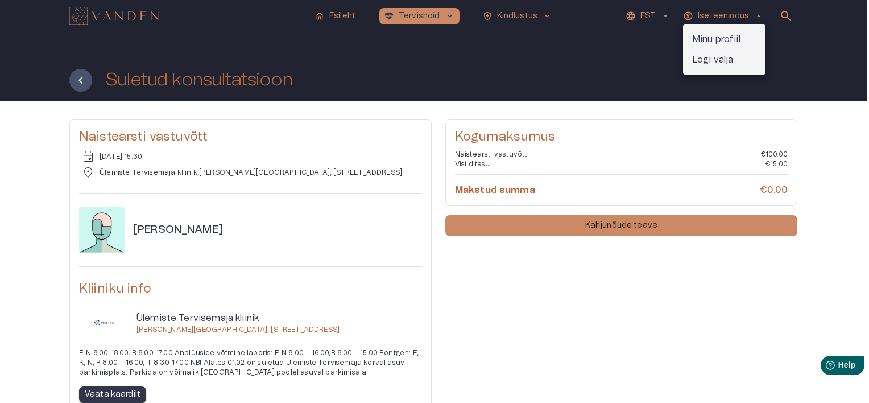
click at [723, 36] on p "Minu profiil" at bounding box center [716, 39] width 48 height 14
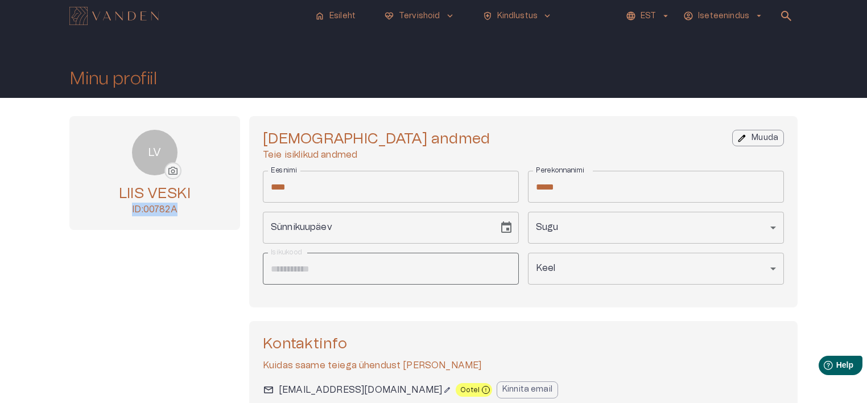
drag, startPoint x: 180, startPoint y: 209, endPoint x: 130, endPoint y: 205, distance: 50.2
click at [130, 205] on p "ID: 00782A" at bounding box center [155, 209] width 72 height 14
copy p "ID: 00782A"
click at [724, 16] on p "Iseteenindus" at bounding box center [723, 16] width 51 height 12
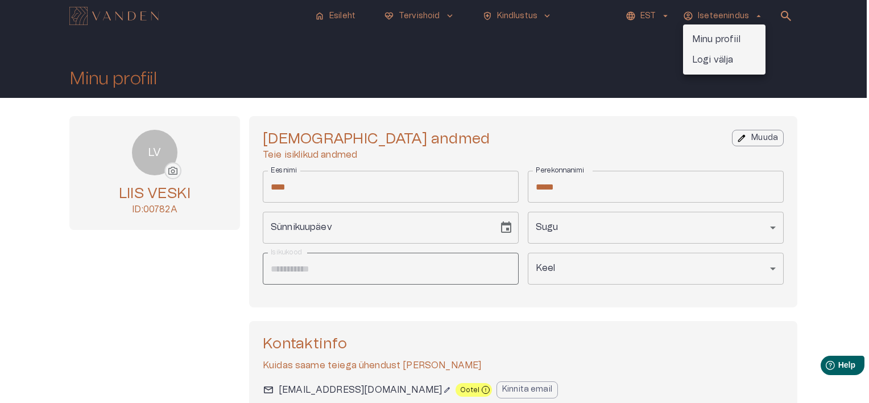
click at [155, 317] on div at bounding box center [434, 201] width 869 height 403
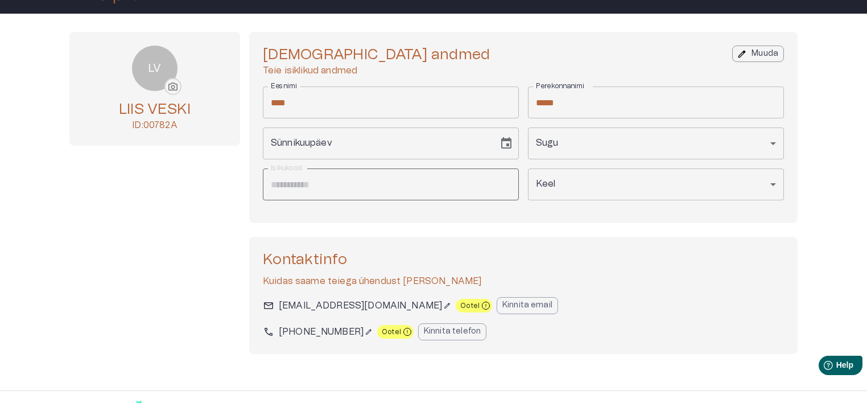
scroll to position [103, 0]
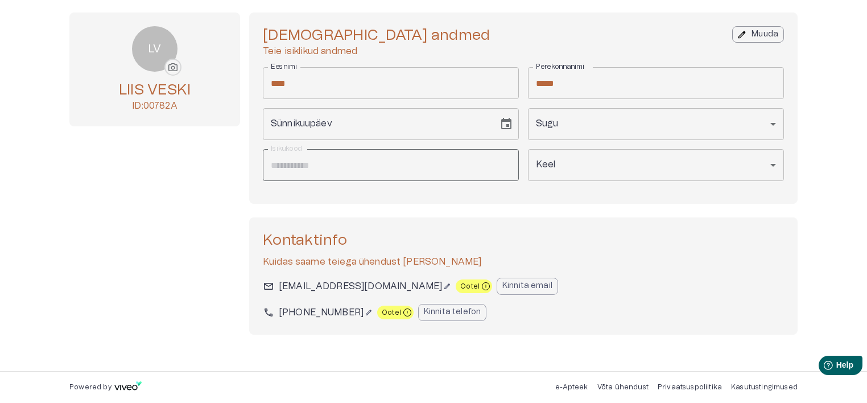
click at [617, 385] on p "Võta ühendust" at bounding box center [622, 387] width 51 height 10
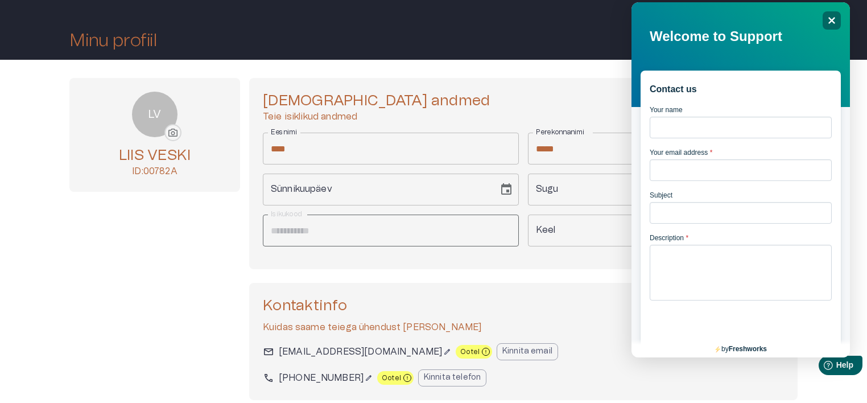
scroll to position [0, 0]
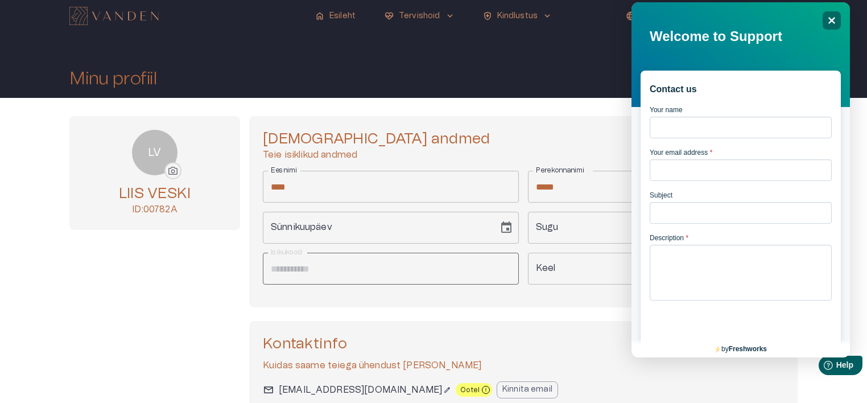
click at [140, 11] on img "Navigate to homepage" at bounding box center [113, 16] width 89 height 18
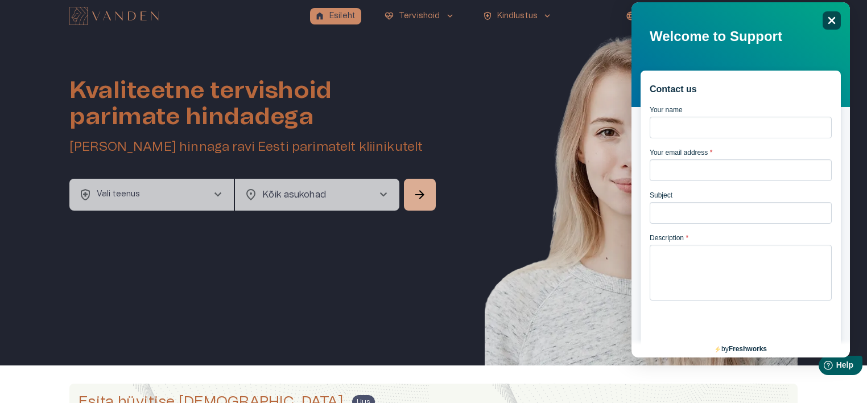
click at [829, 19] on icon "Close" at bounding box center [831, 20] width 9 height 9
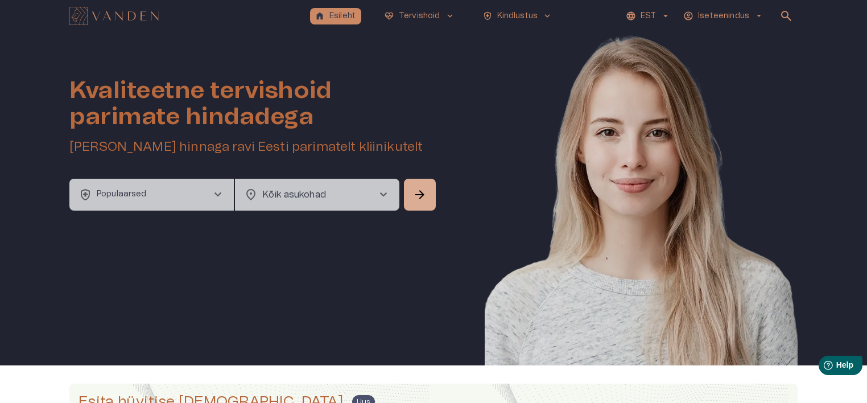
click at [756, 14] on span "arrow_drop_down" at bounding box center [758, 16] width 10 height 10
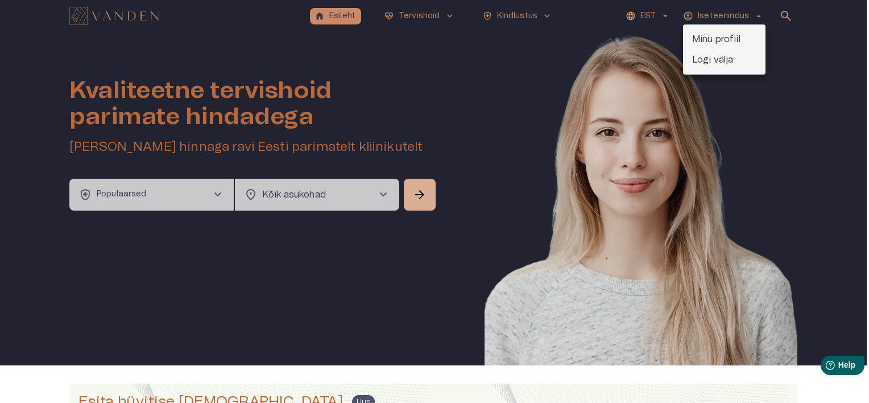
click at [544, 15] on div at bounding box center [434, 201] width 869 height 403
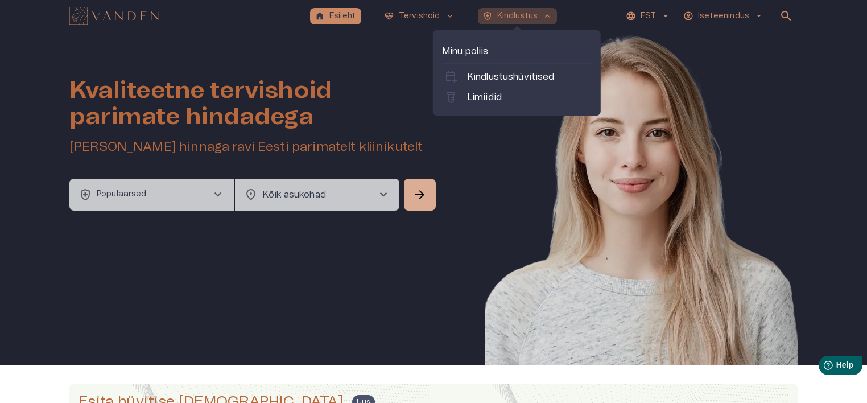
click at [545, 16] on span "keyboard_arrow_up" at bounding box center [547, 16] width 10 height 10
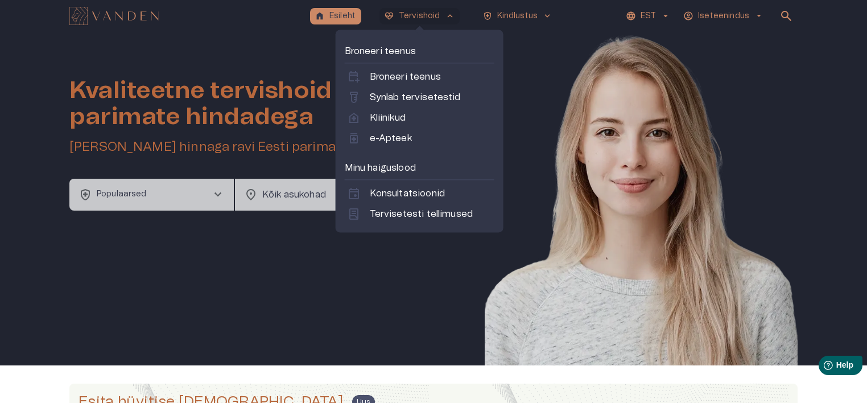
click at [416, 11] on p "Tervishoid" at bounding box center [420, 16] width 42 height 12
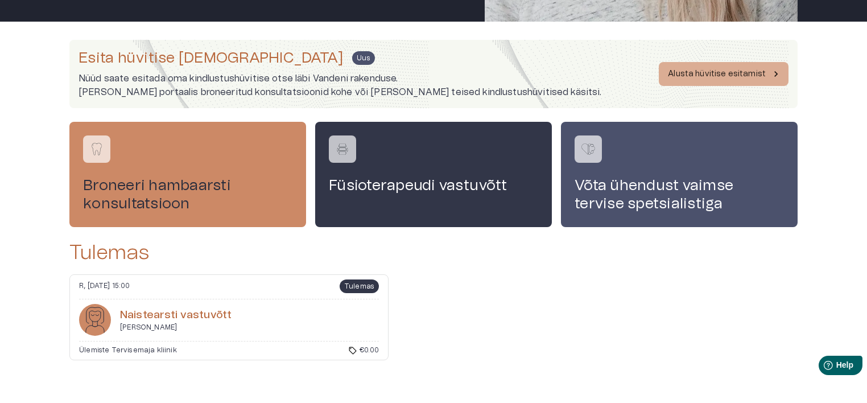
scroll to position [382, 0]
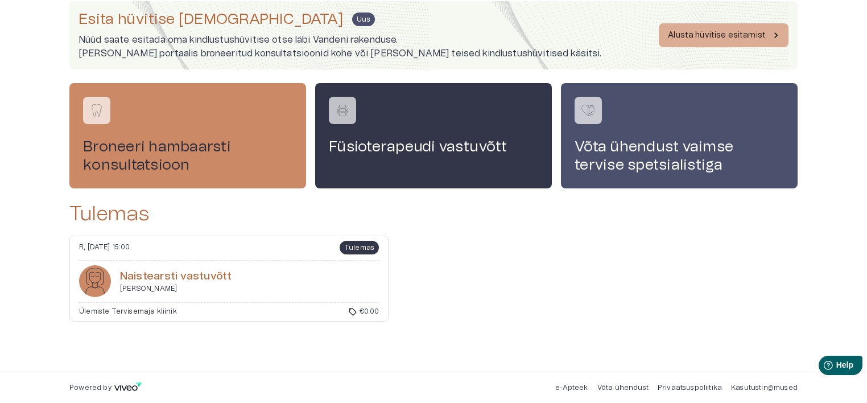
click at [627, 383] on p "Võta ühendust" at bounding box center [622, 388] width 51 height 10
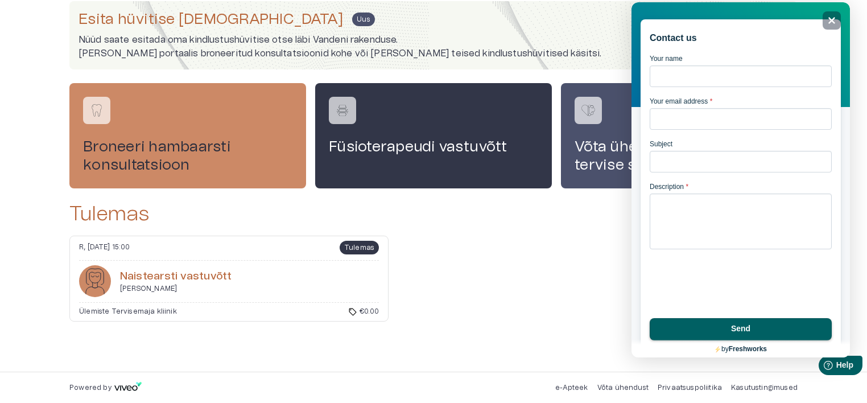
scroll to position [70, 0]
click at [685, 65] on input "Your name" at bounding box center [740, 76] width 182 height 22
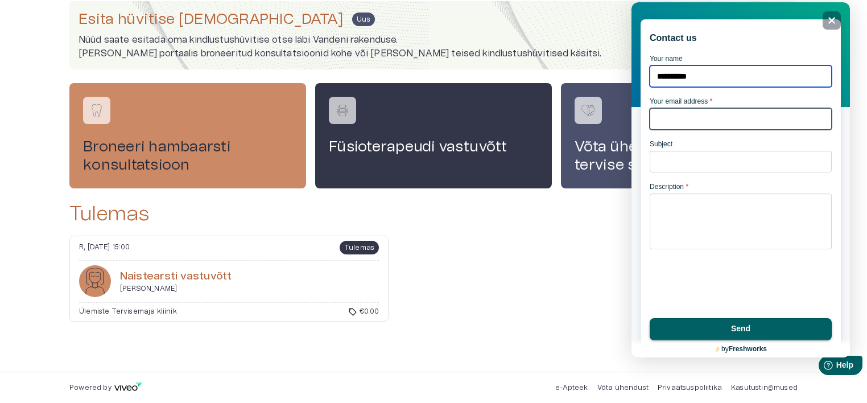
type input "**********"
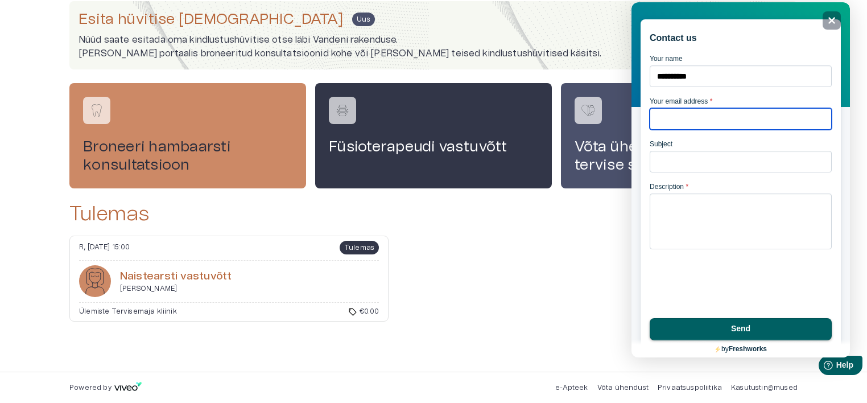
click at [692, 108] on input "Your email address *" at bounding box center [740, 119] width 182 height 22
type input "**********"
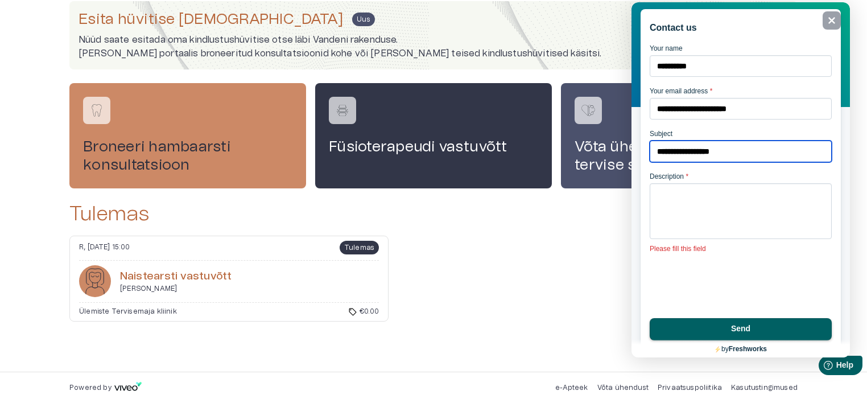
click at [748, 148] on input "**********" at bounding box center [740, 151] width 182 height 22
type input "*"
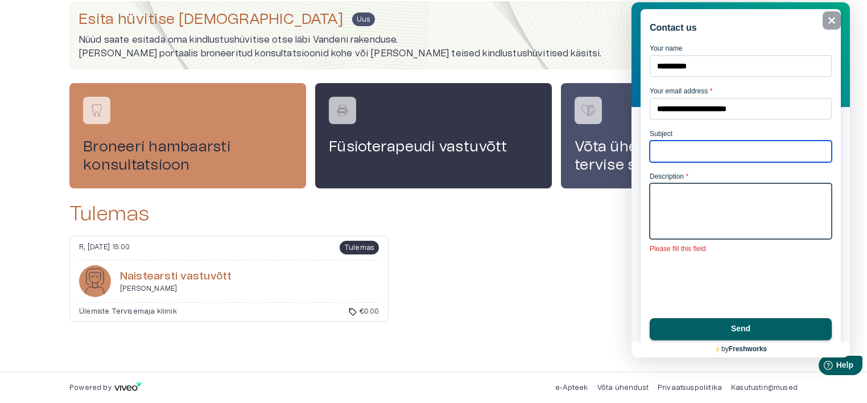
paste input "**********"
type input "**********"
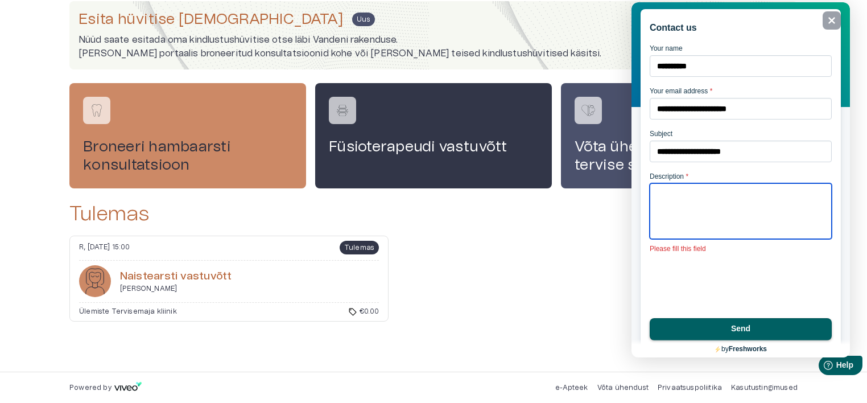
click at [681, 200] on textarea "Description *" at bounding box center [740, 211] width 182 height 56
paste textarea "**********"
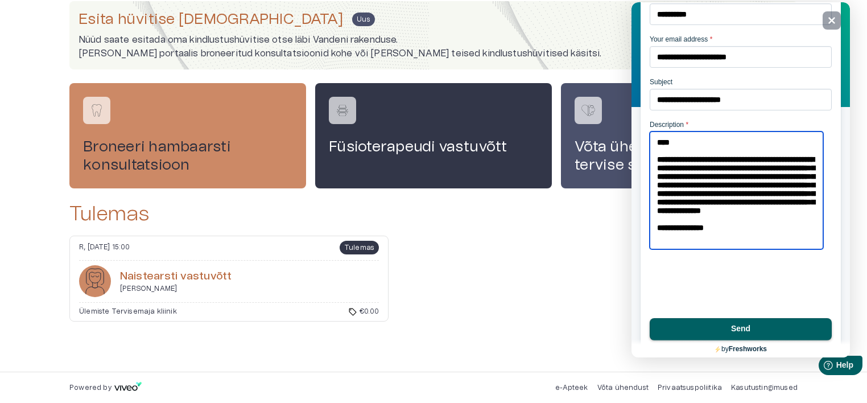
scroll to position [31, 0]
click at [654, 237] on textarea "**********" at bounding box center [735, 190] width 173 height 118
click at [747, 227] on textarea "**********" at bounding box center [735, 190] width 173 height 118
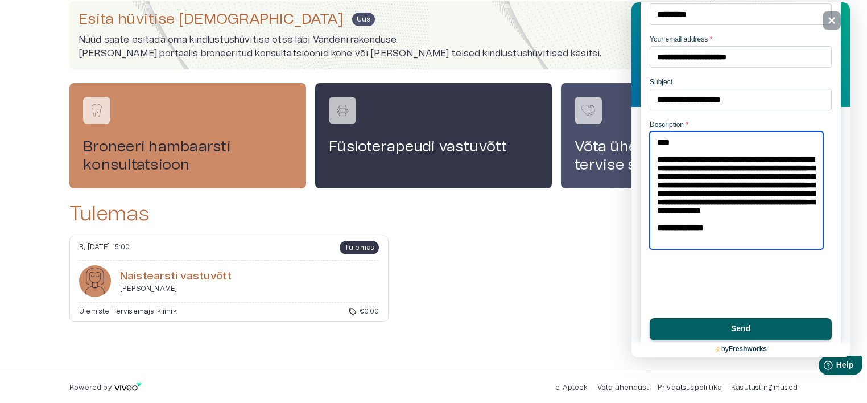
click at [751, 185] on textarea "**********" at bounding box center [735, 190] width 173 height 118
click at [719, 237] on textarea "**********" at bounding box center [735, 190] width 173 height 118
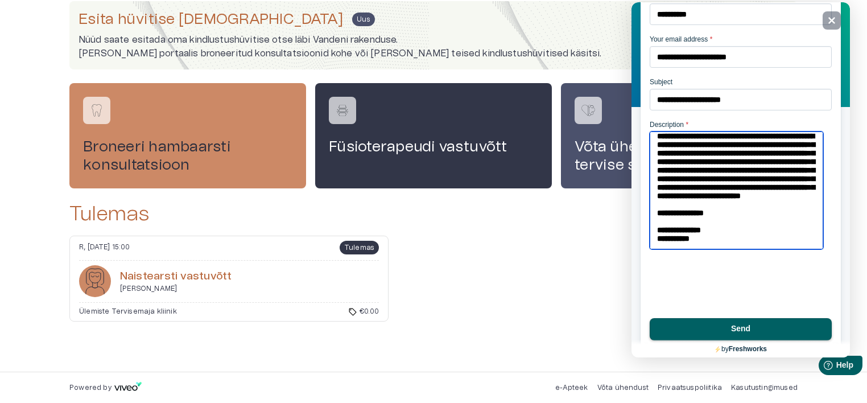
scroll to position [94, 0]
paste textarea "**********"
type textarea "**********"
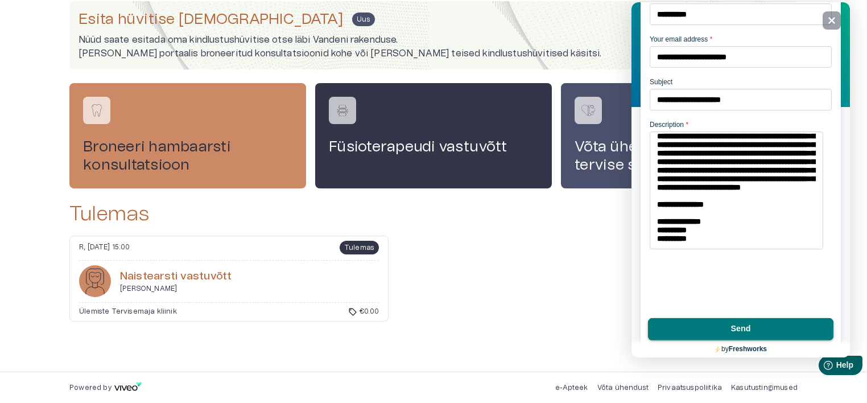
click at [706, 334] on button "Send" at bounding box center [740, 328] width 185 height 23
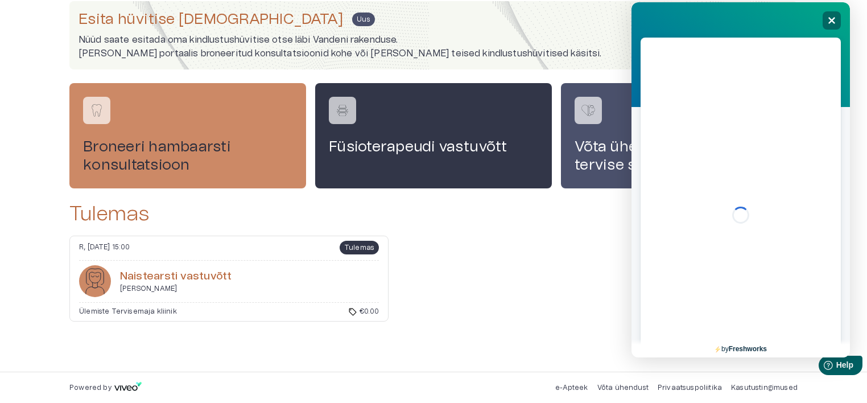
scroll to position [0, 0]
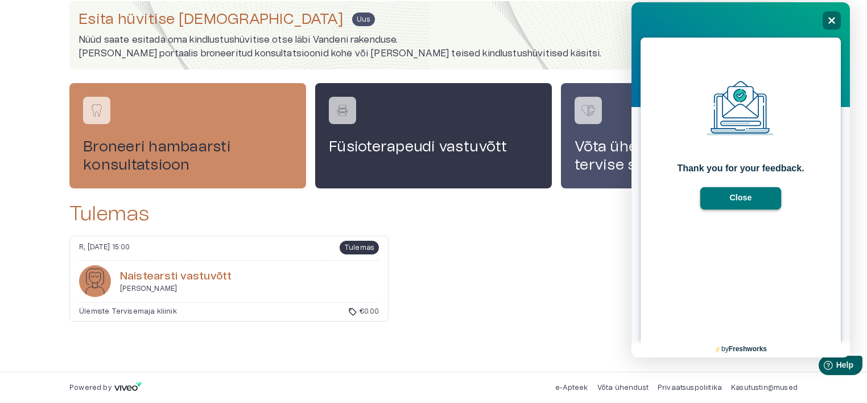
click at [743, 196] on button "Close" at bounding box center [740, 198] width 81 height 23
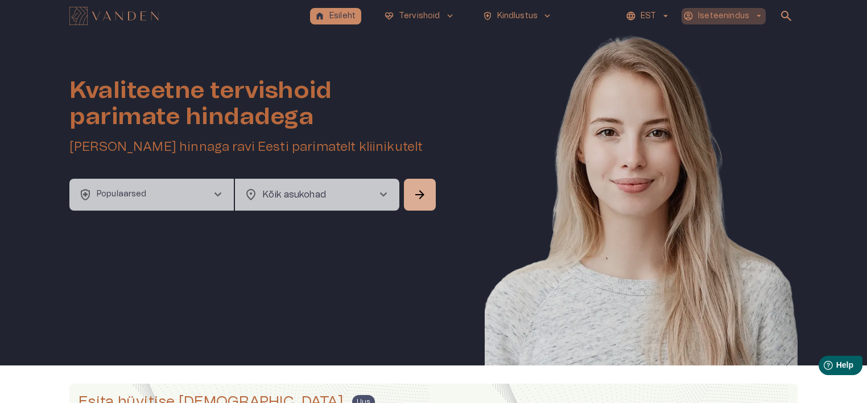
click at [727, 16] on p "Iseteenindus" at bounding box center [723, 16] width 51 height 12
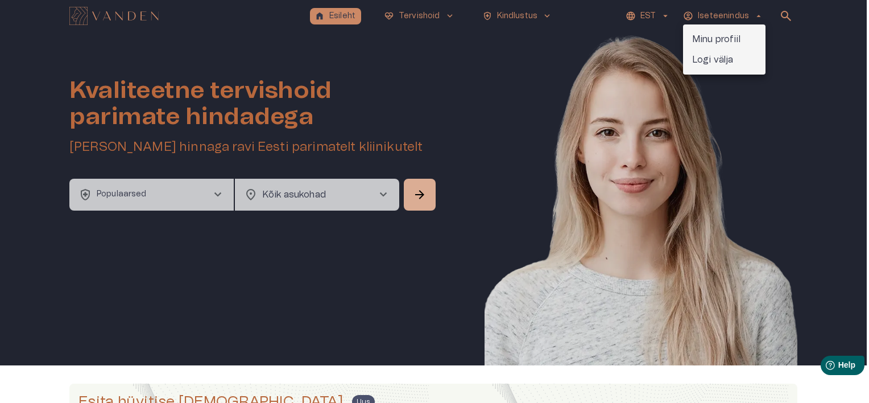
click at [722, 57] on p "Logi välja" at bounding box center [713, 60] width 42 height 14
